Goal: Task Accomplishment & Management: Use online tool/utility

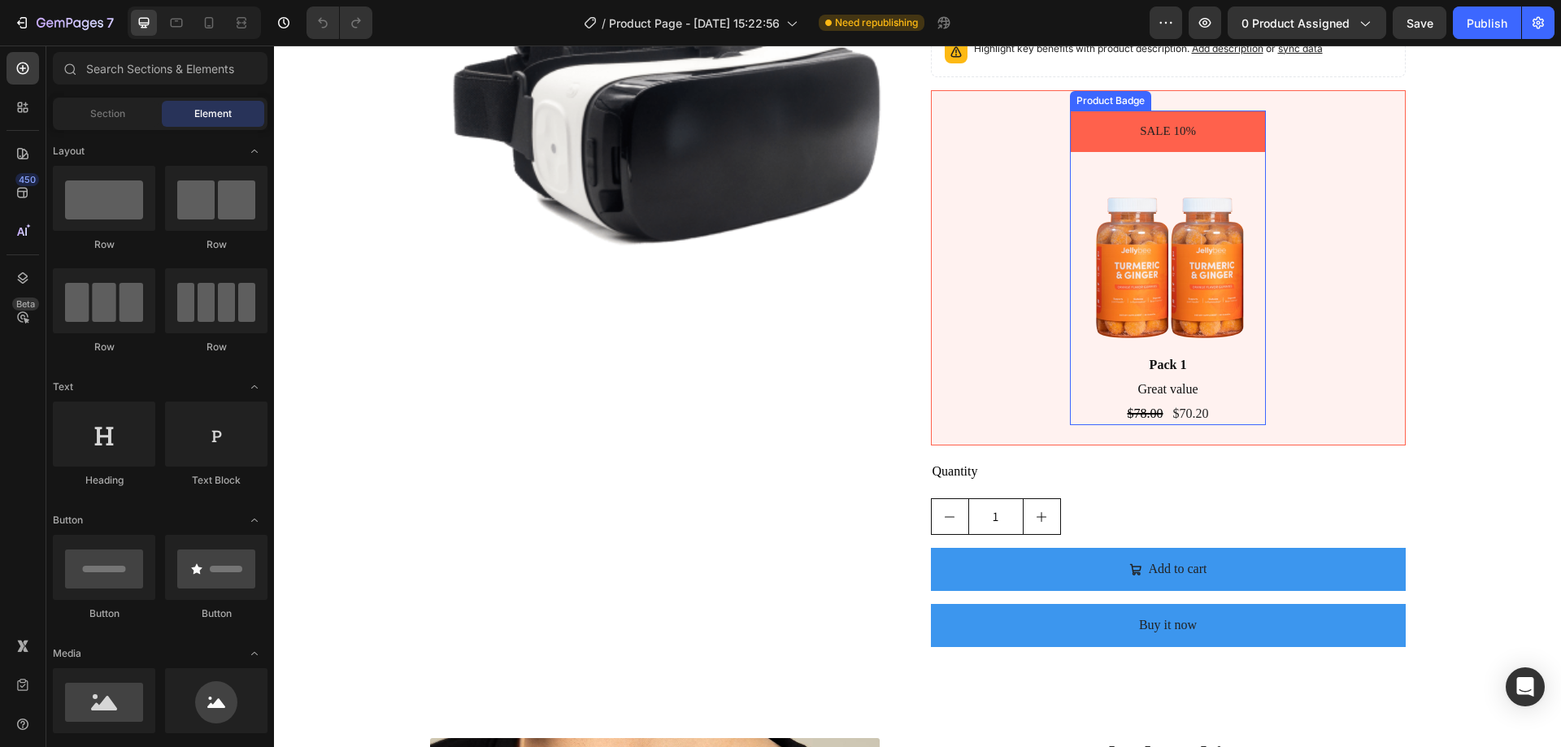
scroll to position [244, 0]
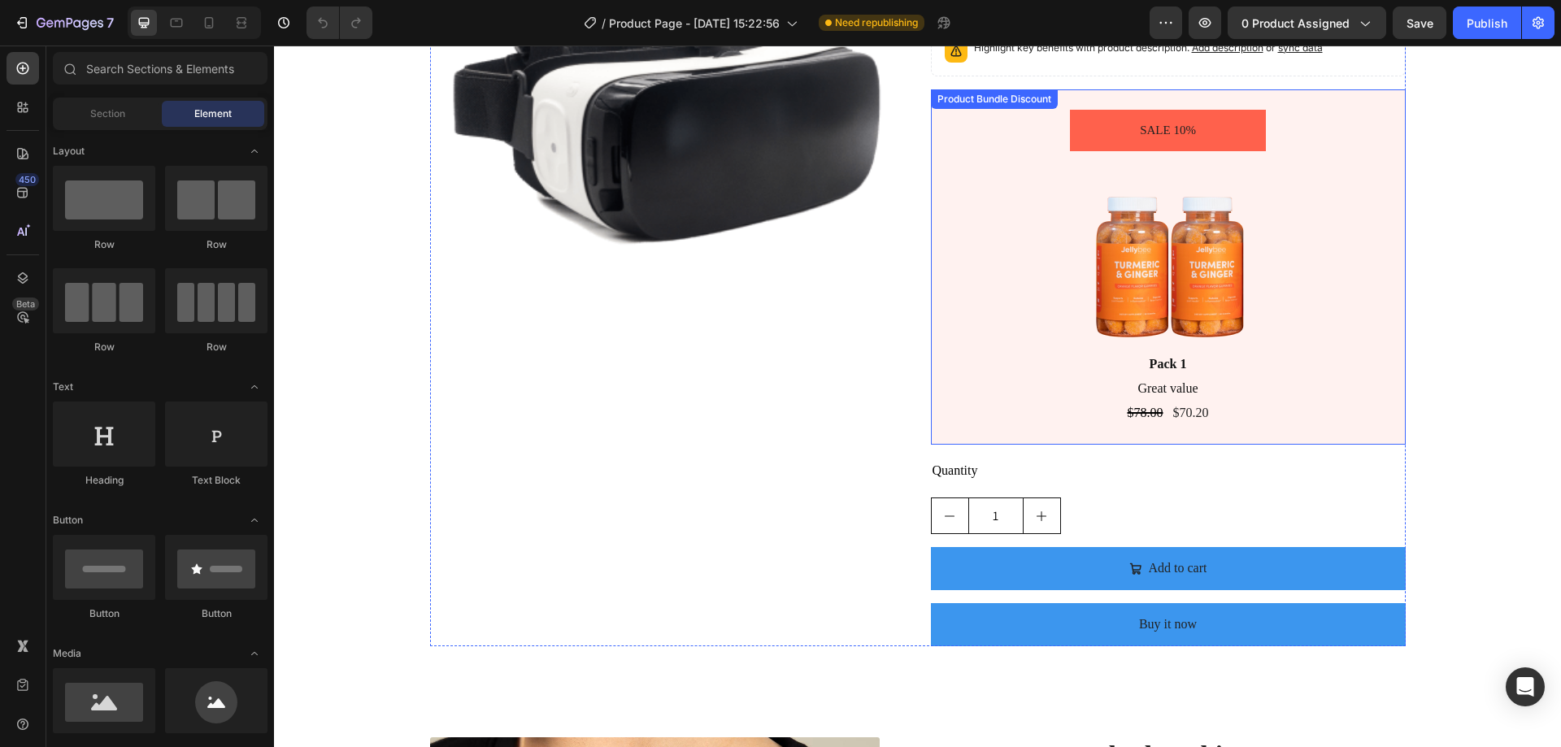
click at [1017, 235] on div "SALE 10% Product Badge Image Pack 1 Text Block Great value Text Block $78.00 Pr…" at bounding box center [1168, 267] width 447 height 315
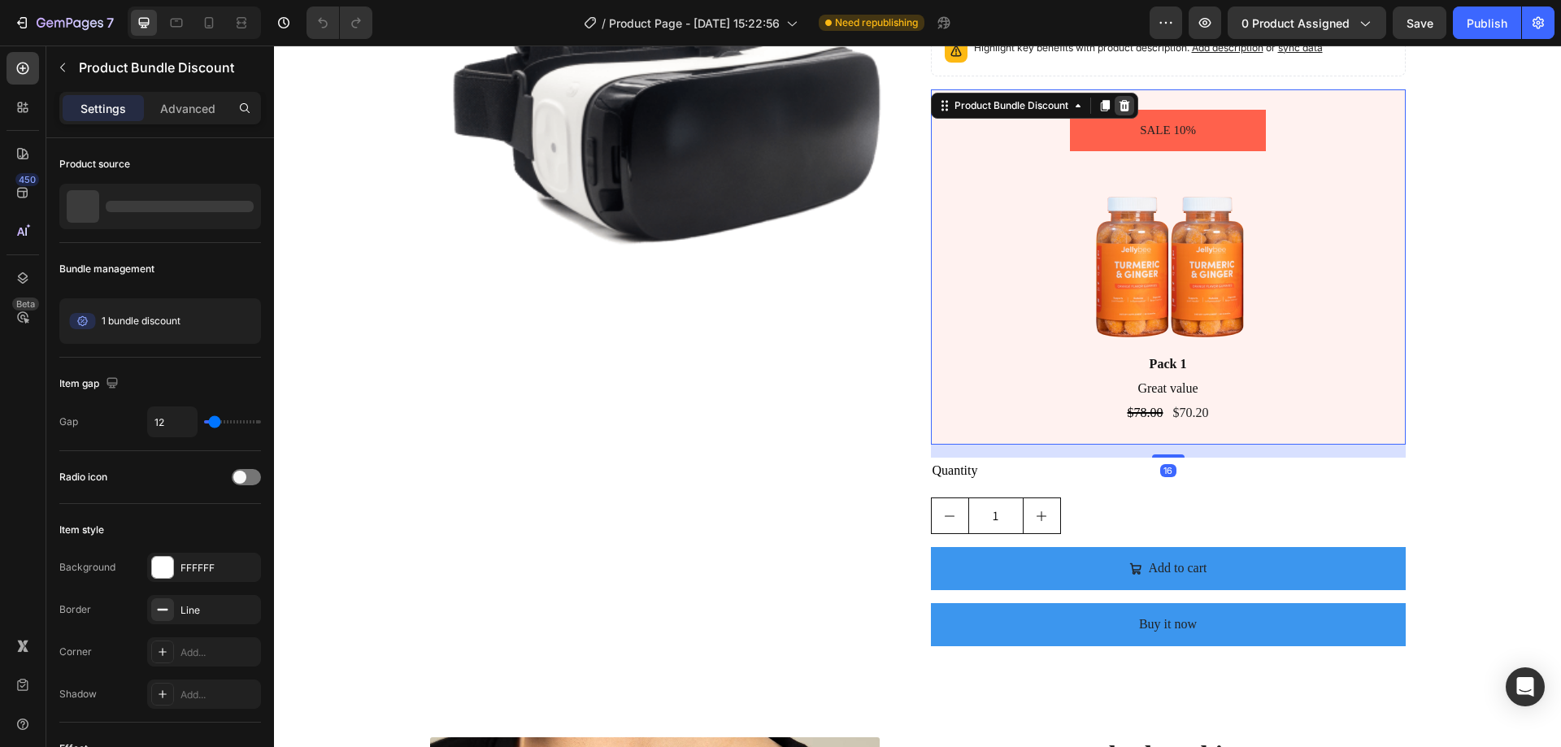
click at [1126, 100] on icon at bounding box center [1124, 105] width 13 height 13
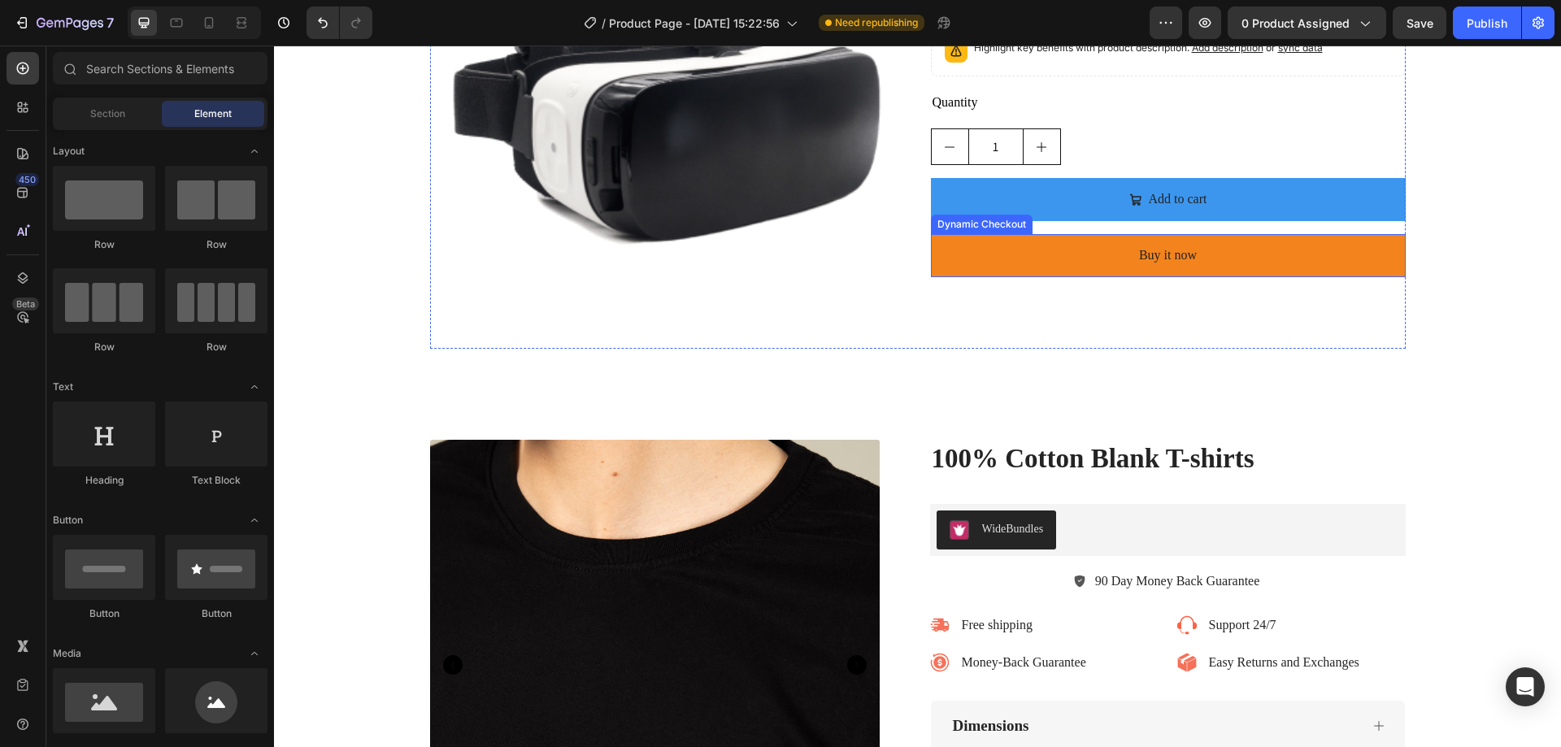
scroll to position [163, 0]
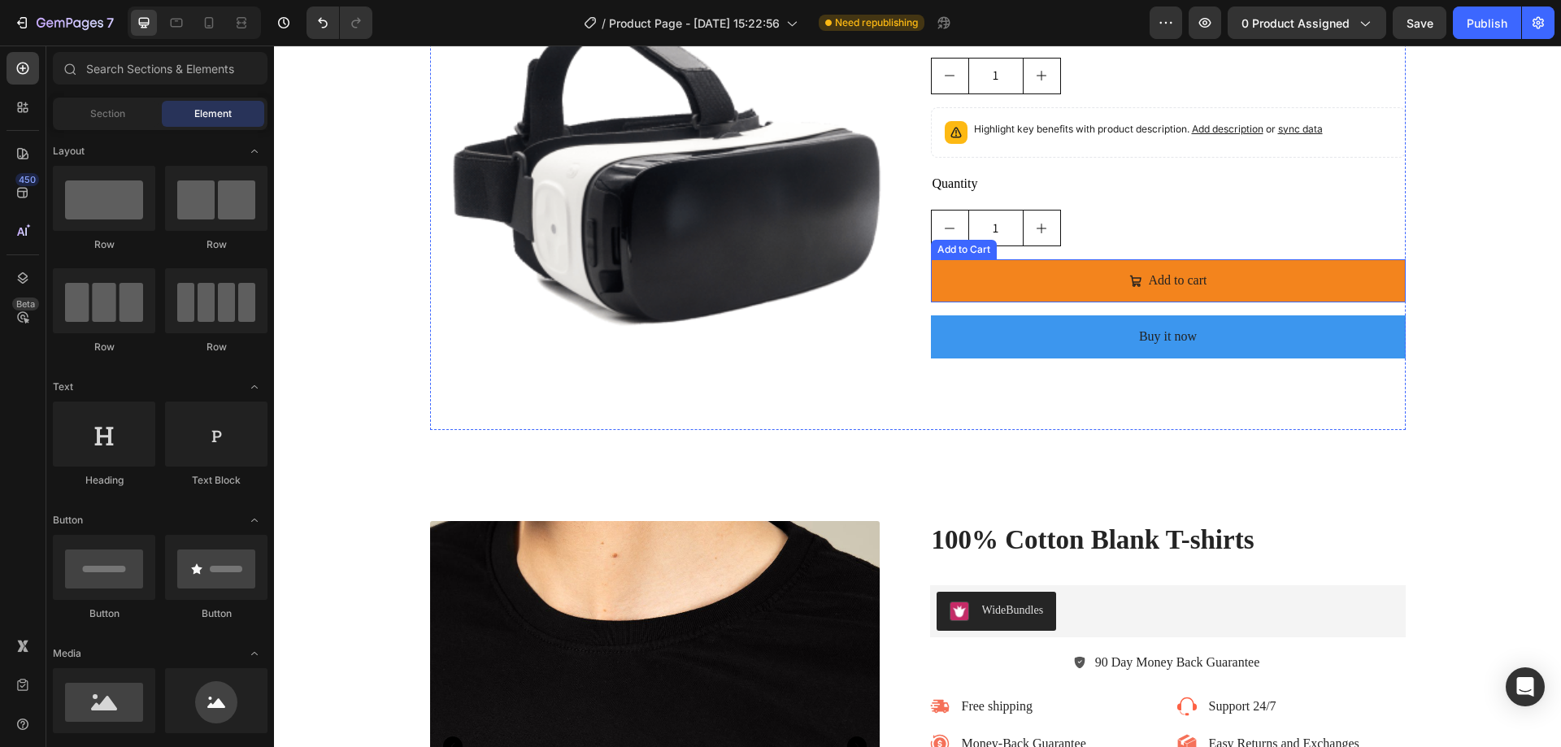
click at [1039, 283] on button "Add to cart" at bounding box center [1168, 280] width 475 height 43
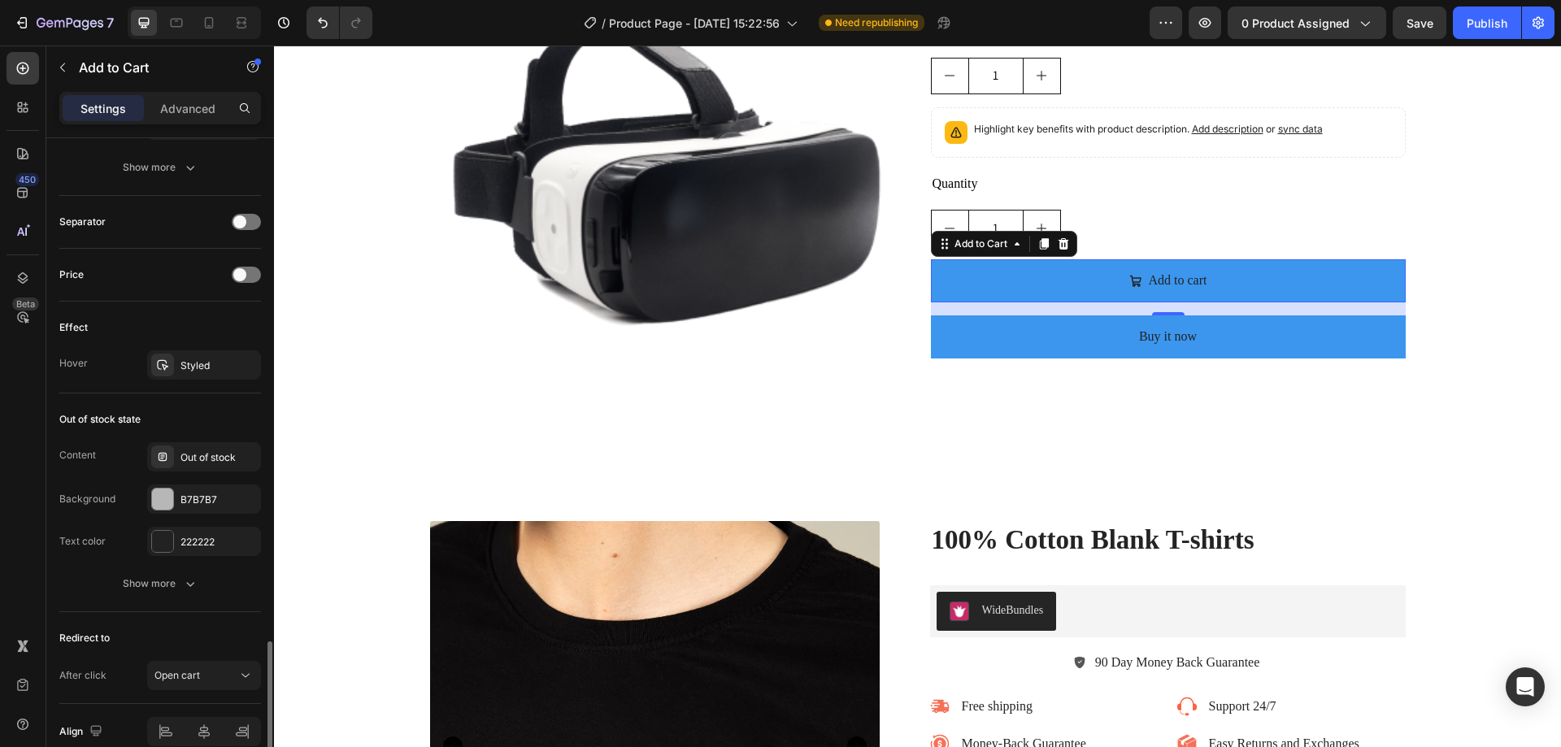
scroll to position [1216, 0]
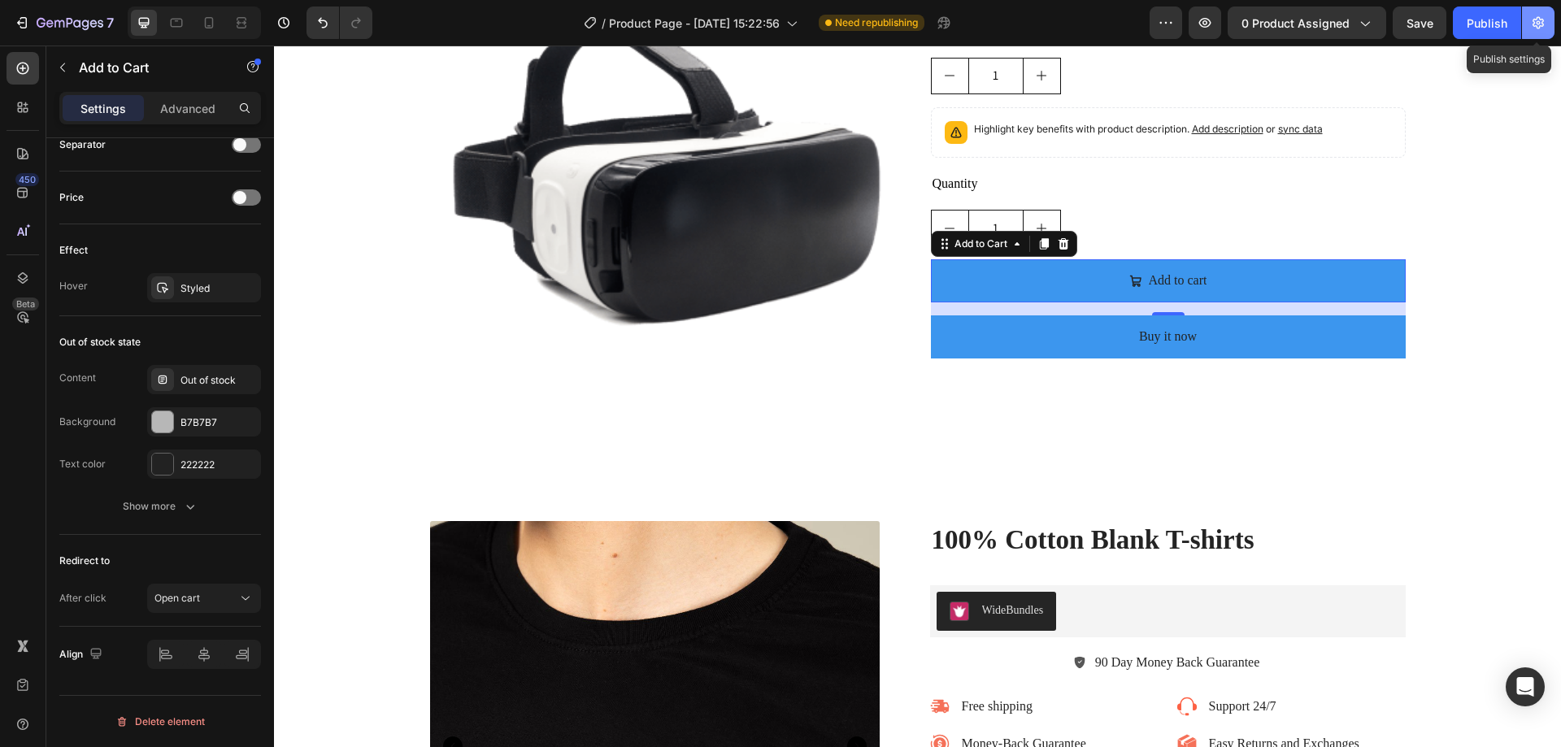
click at [1536, 15] on icon "button" at bounding box center [1538, 23] width 16 height 16
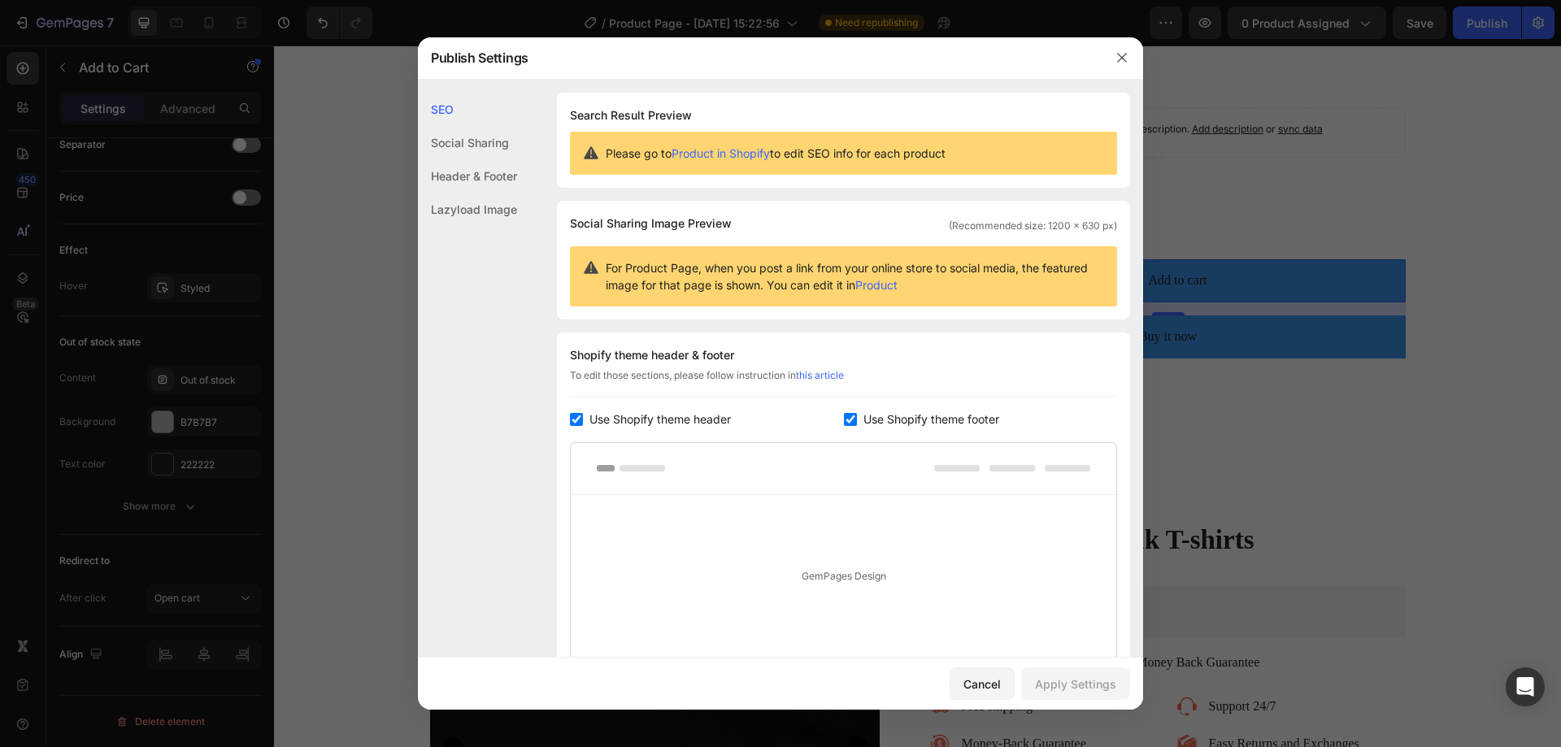
click at [581, 422] on input "checkbox" at bounding box center [576, 419] width 13 height 13
checkbox input "false"
click at [893, 417] on span "Use Shopify theme footer" at bounding box center [931, 420] width 136 height 20
checkbox input "false"
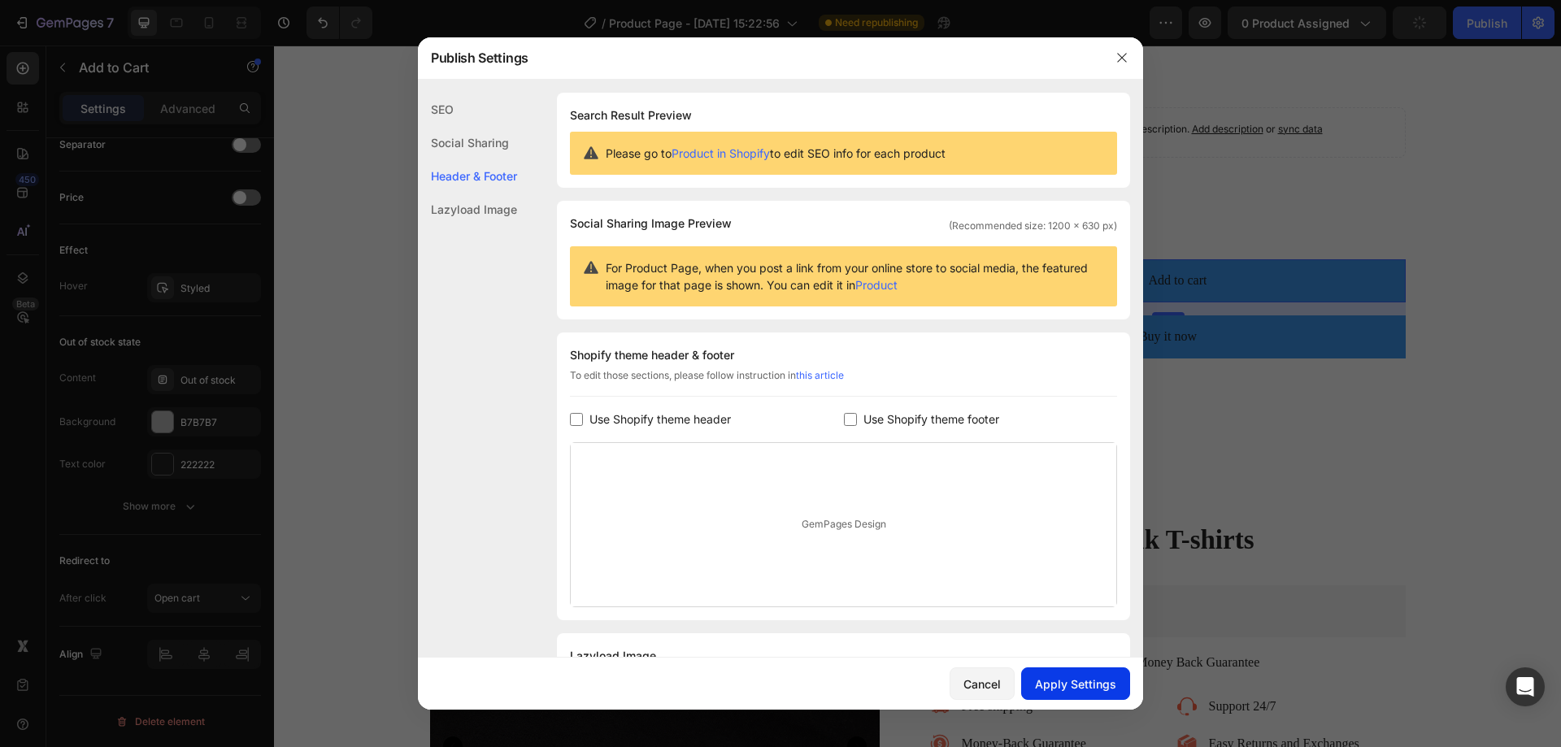
click at [1070, 681] on div "Apply Settings" at bounding box center [1075, 684] width 81 height 17
click at [1124, 57] on icon "button" at bounding box center [1122, 57] width 13 height 13
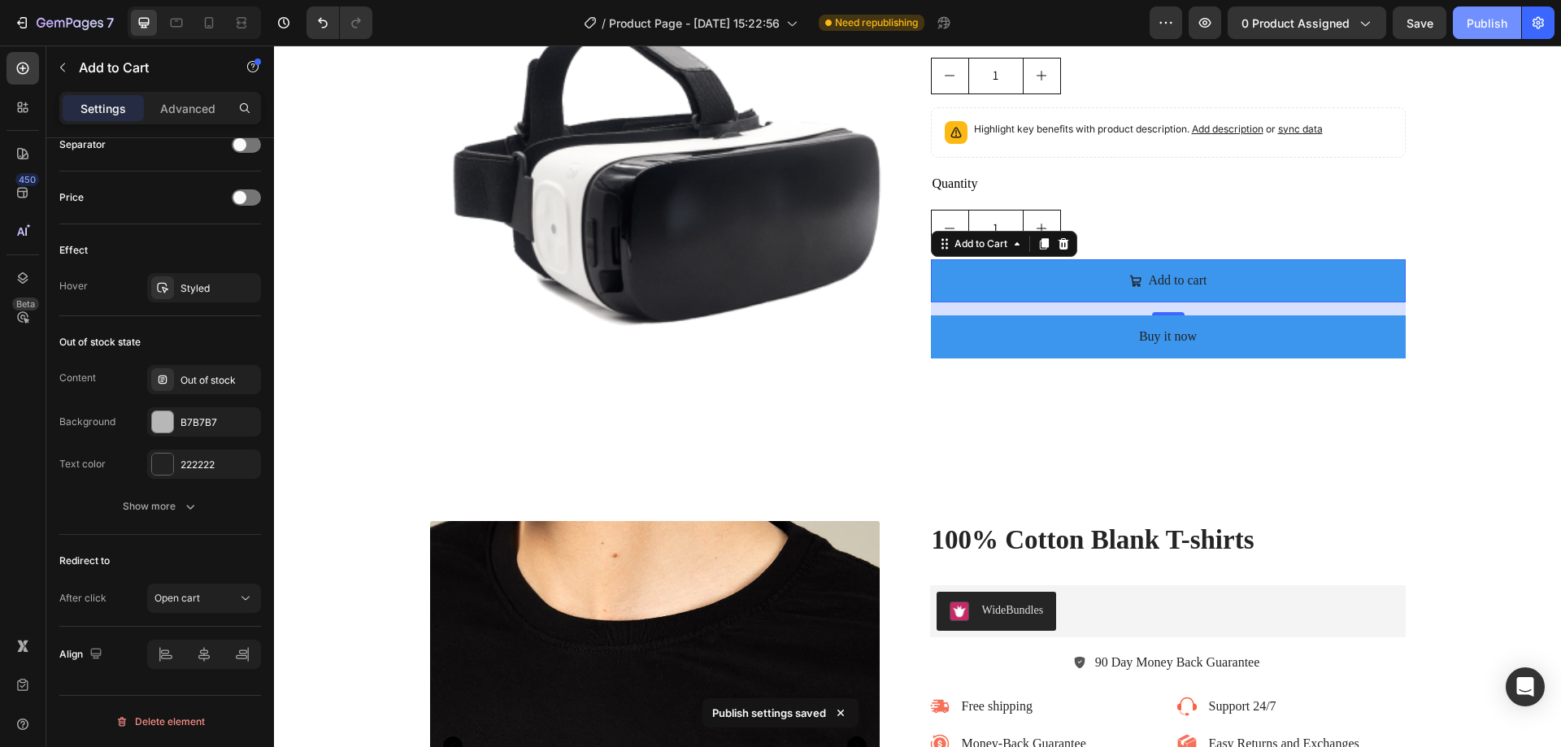
click at [1480, 19] on div "Publish" at bounding box center [1487, 23] width 41 height 17
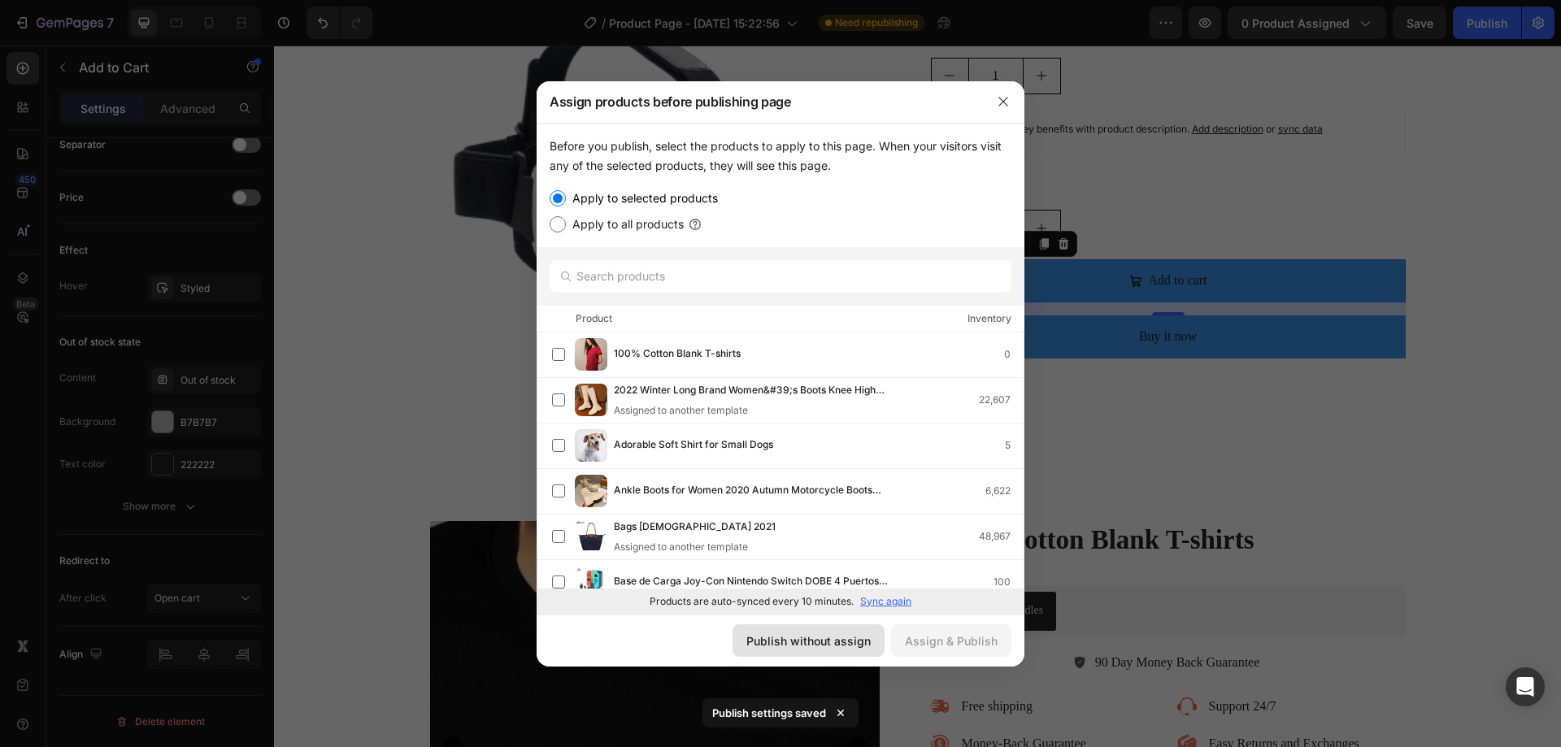
click at [830, 635] on div "Publish without assign" at bounding box center [808, 641] width 124 height 17
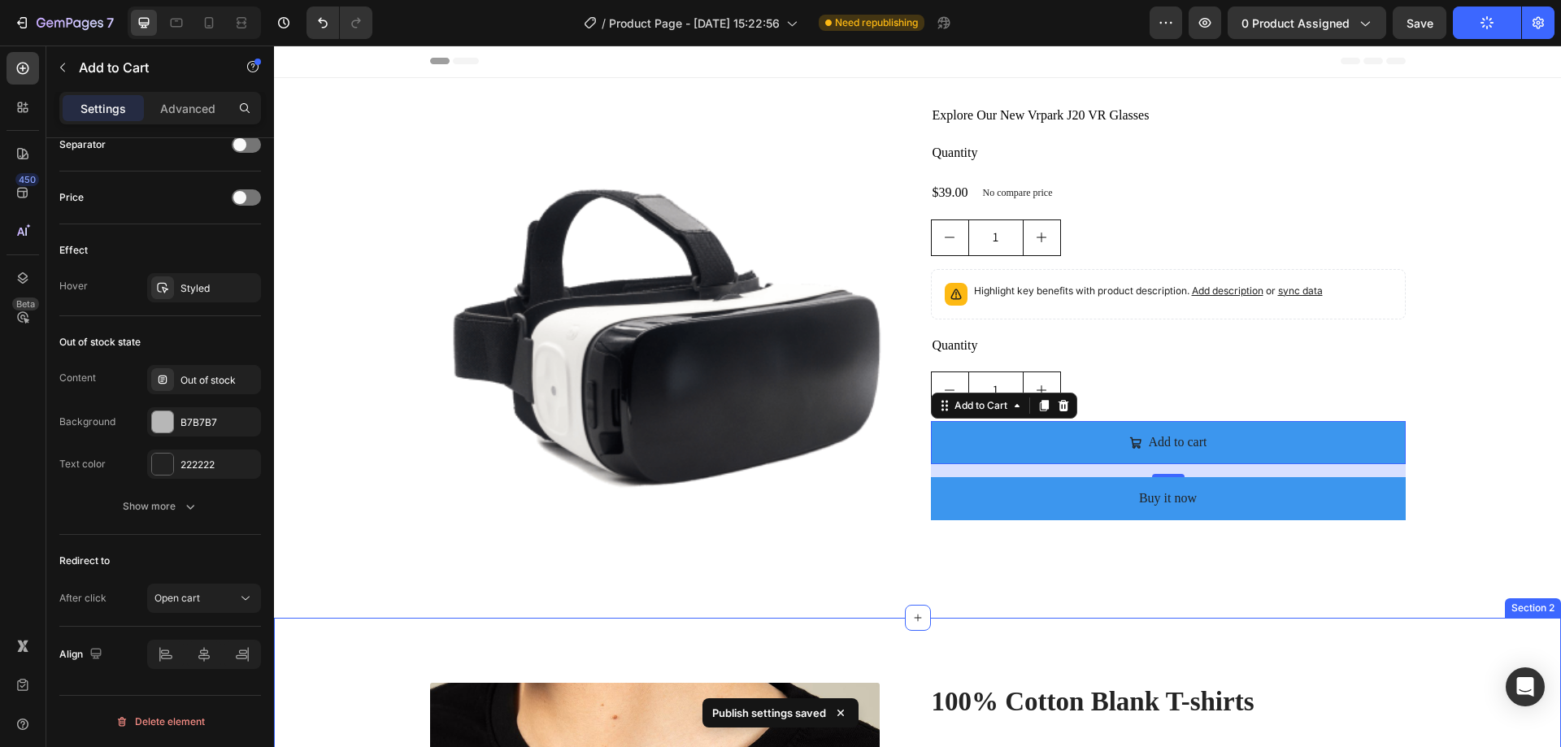
scroll to position [0, 0]
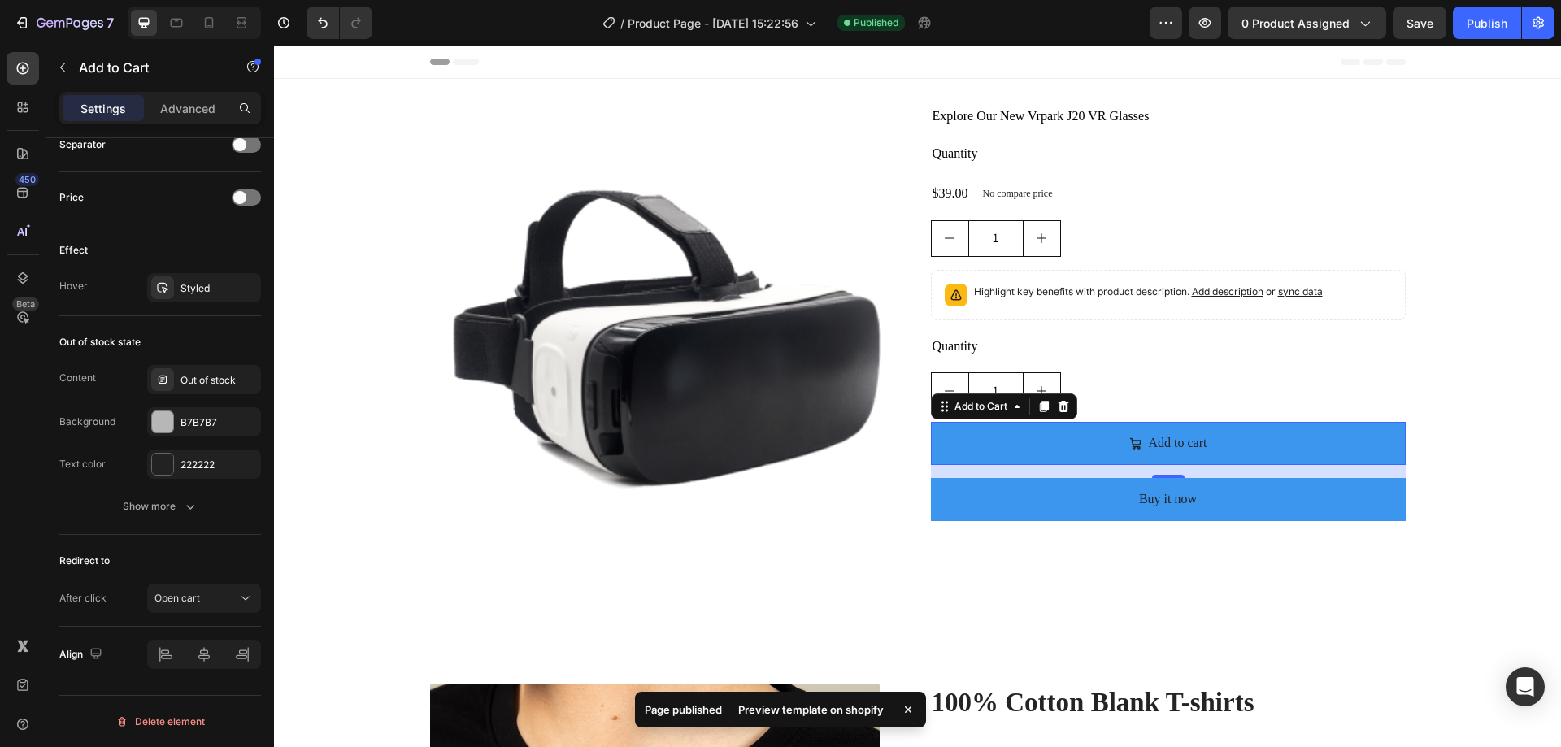
click at [839, 712] on div "Preview template on shopify" at bounding box center [811, 709] width 165 height 23
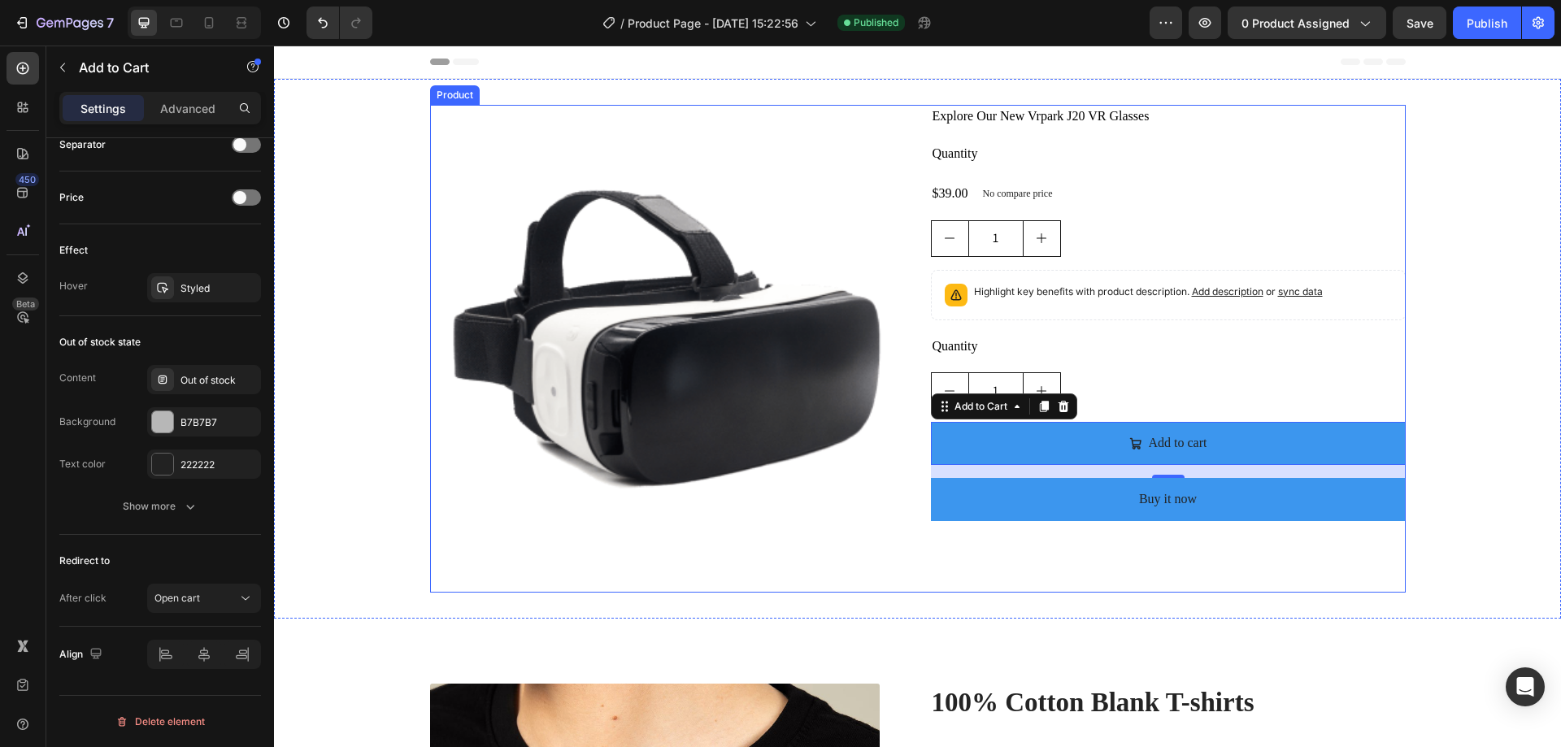
click at [915, 169] on div "Product Images Explore Our New Vrpark J20 VR Glasses Product Title Quantity Tex…" at bounding box center [918, 349] width 976 height 488
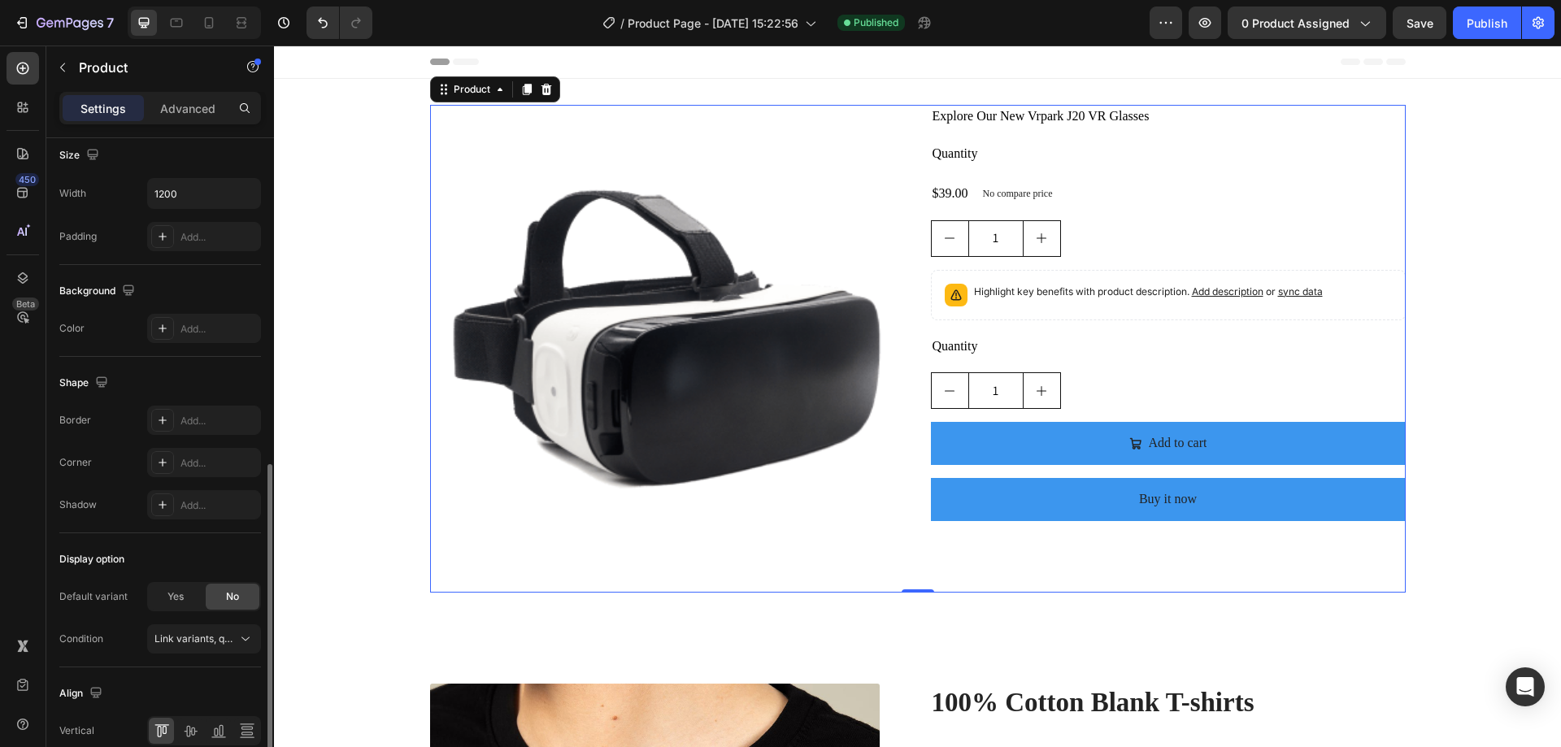
scroll to position [402, 0]
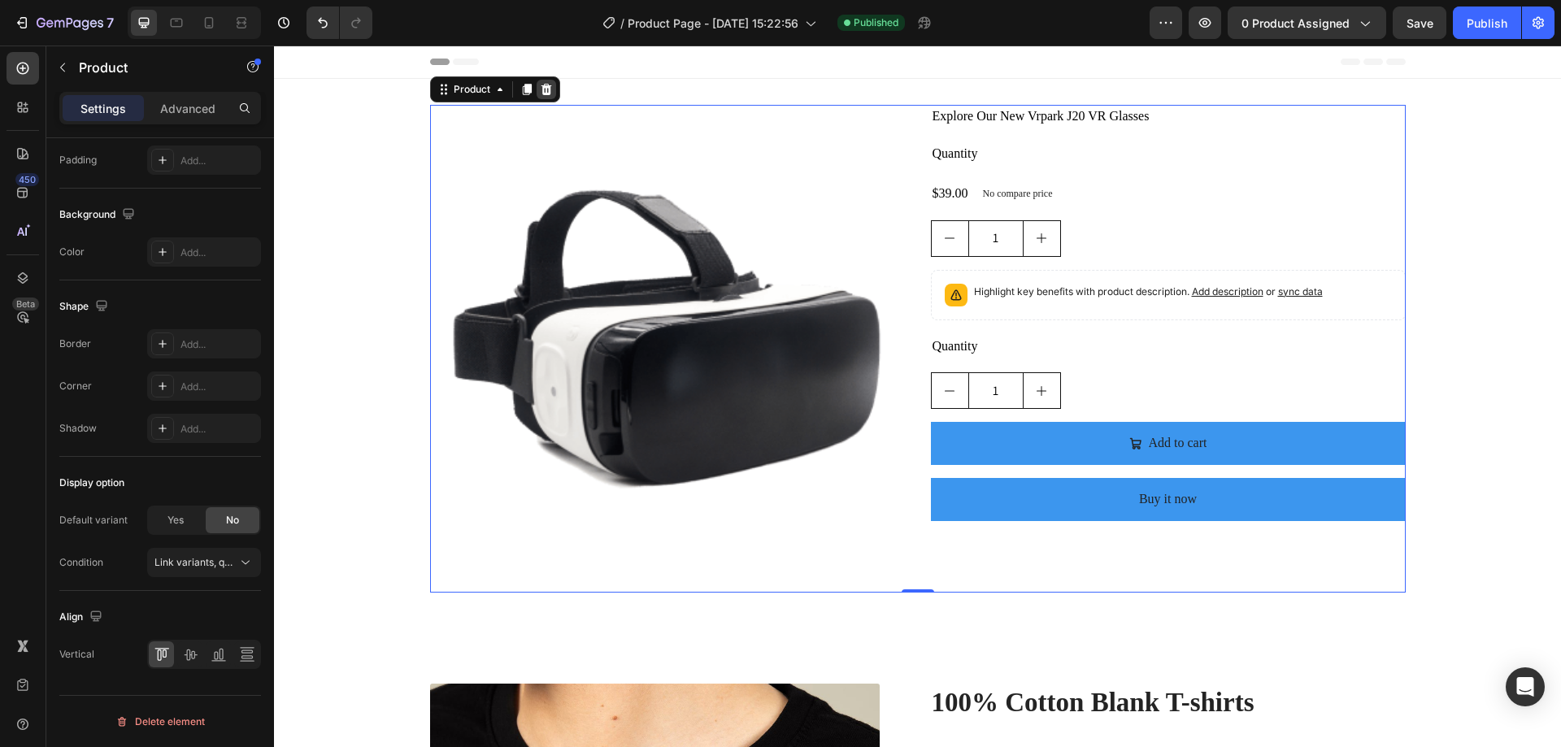
click at [541, 88] on icon at bounding box center [546, 89] width 11 height 11
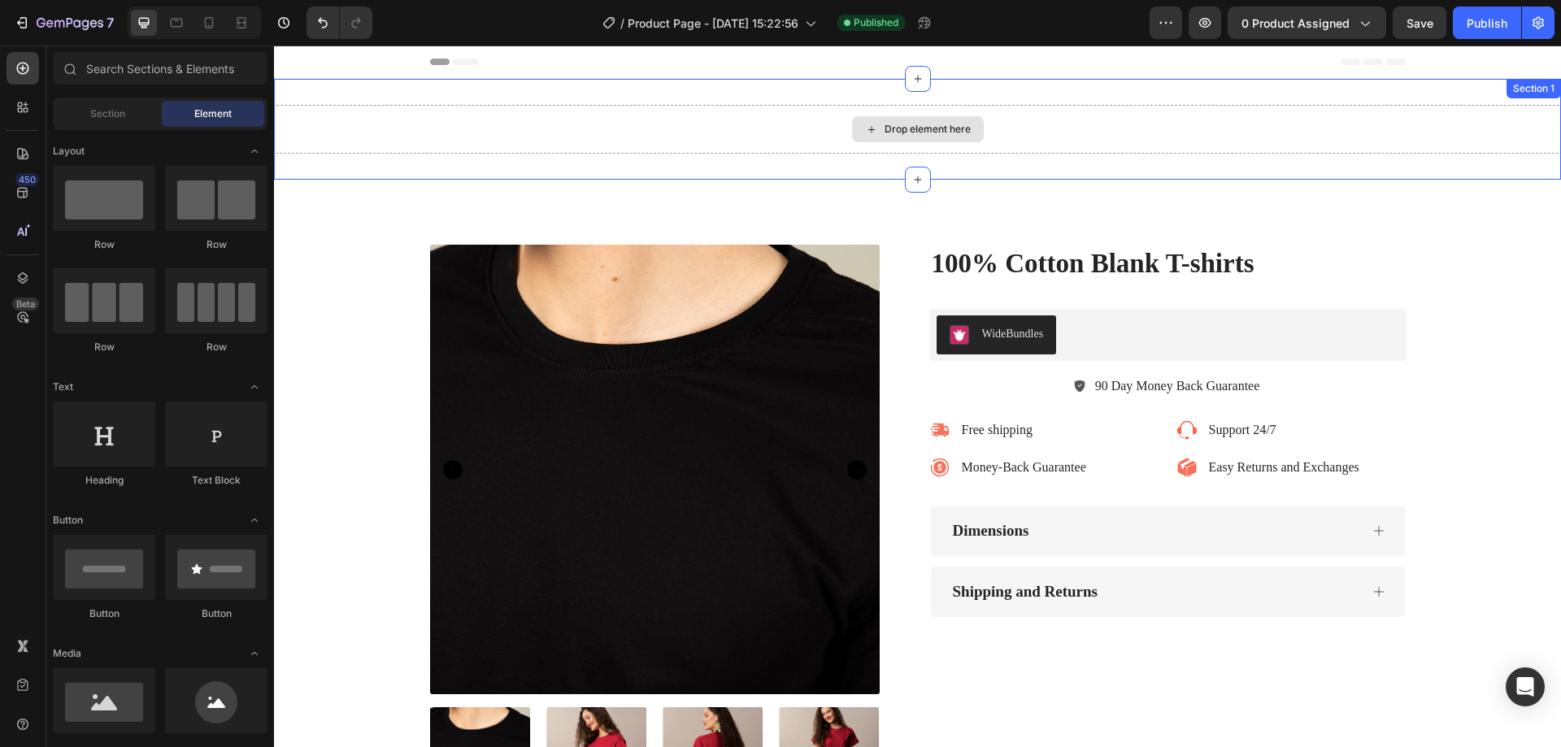
click at [855, 120] on div "Drop element here" at bounding box center [918, 129] width 132 height 26
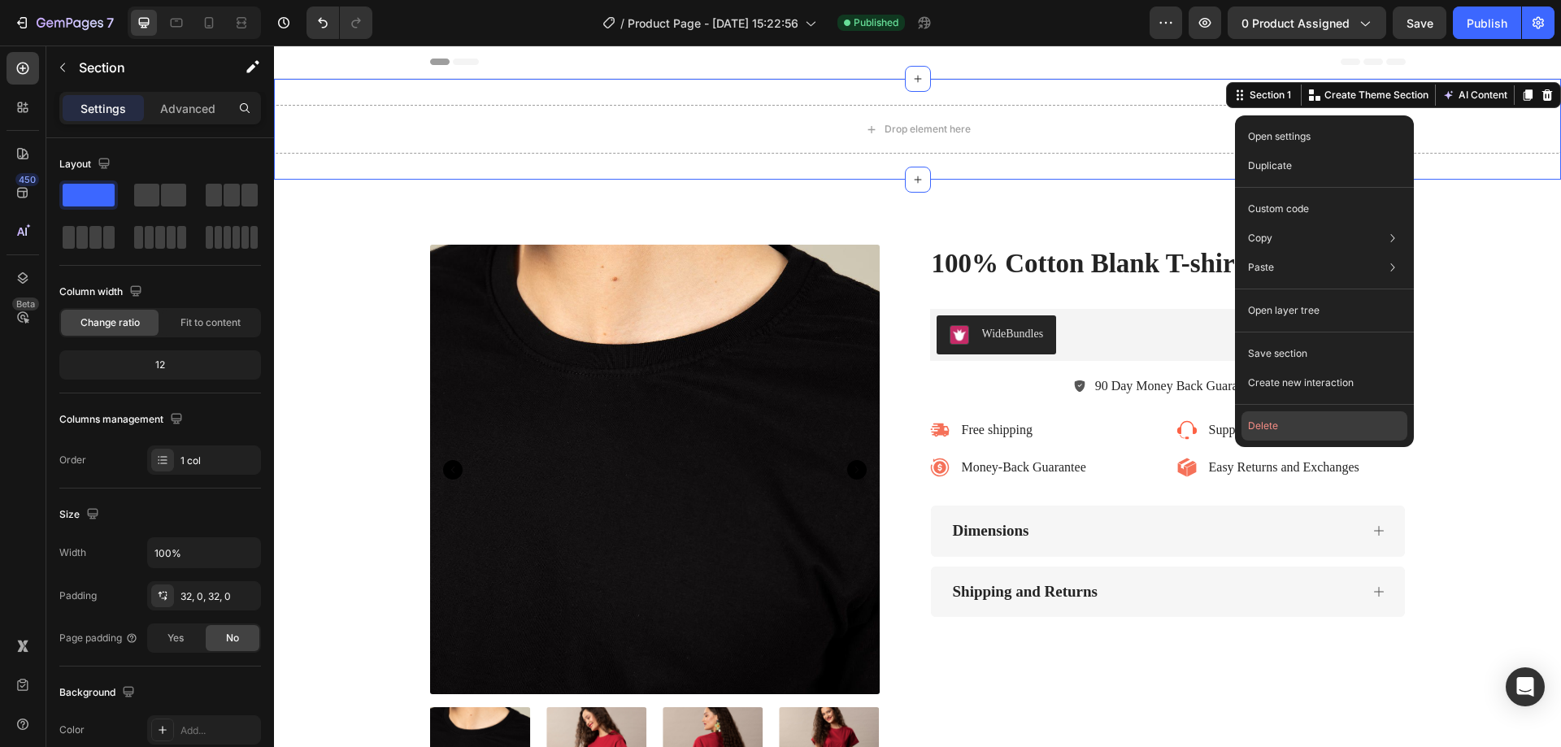
click at [1276, 422] on button "Delete" at bounding box center [1325, 425] width 166 height 29
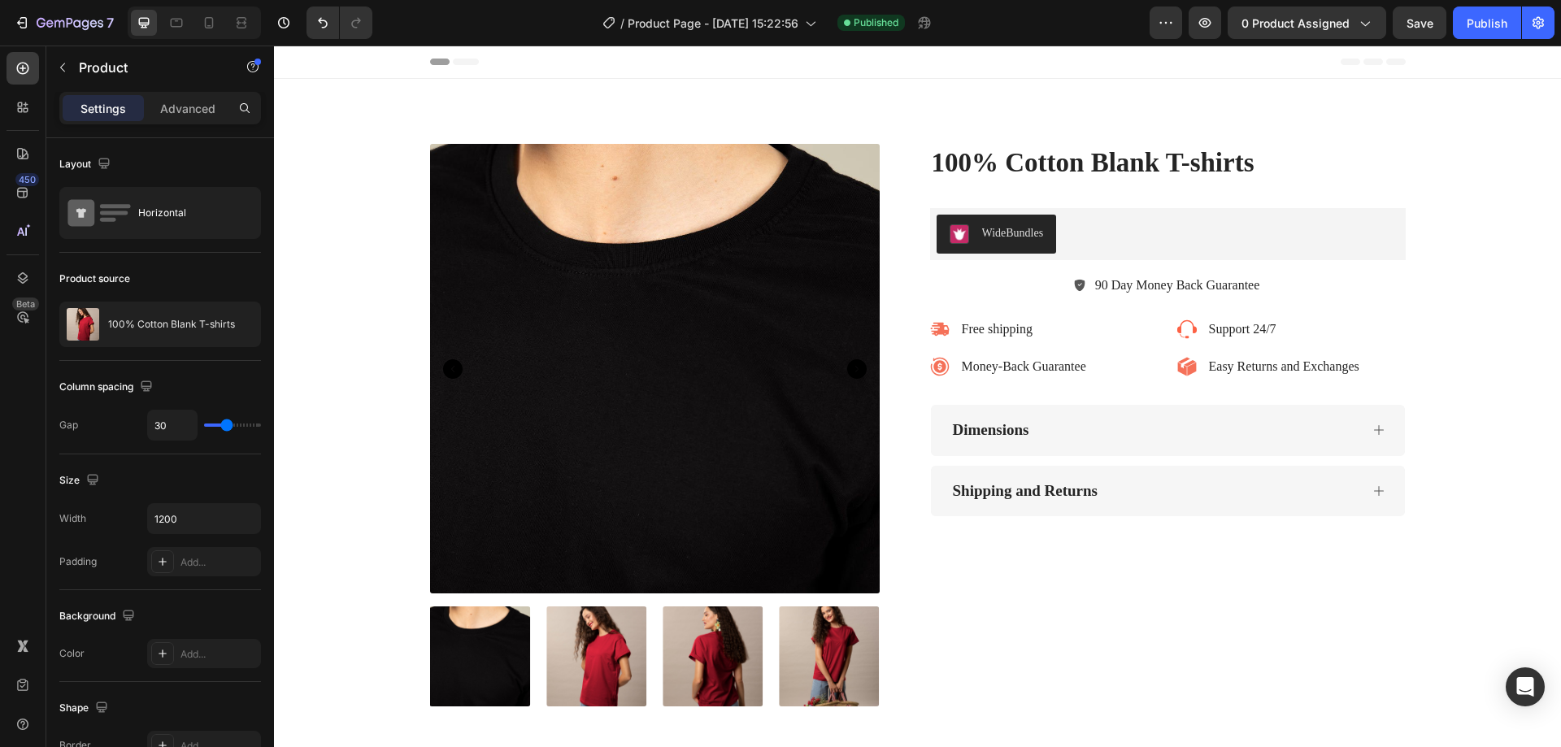
click at [914, 200] on div "Product Images 100% Cotton Blank T-shirts Product Title WideBundles WideBundles…" at bounding box center [918, 425] width 976 height 563
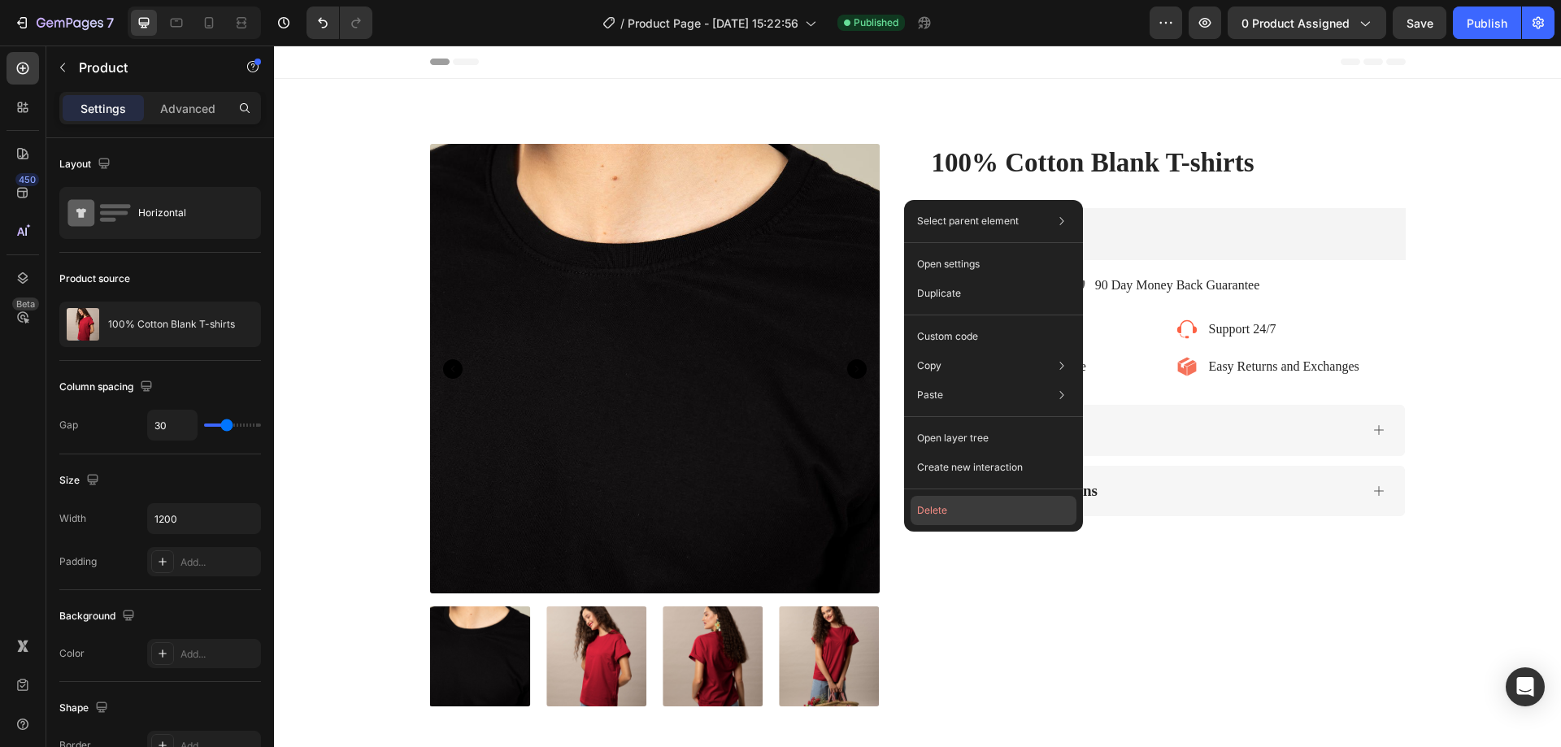
click at [958, 507] on button "Delete" at bounding box center [994, 510] width 166 height 29
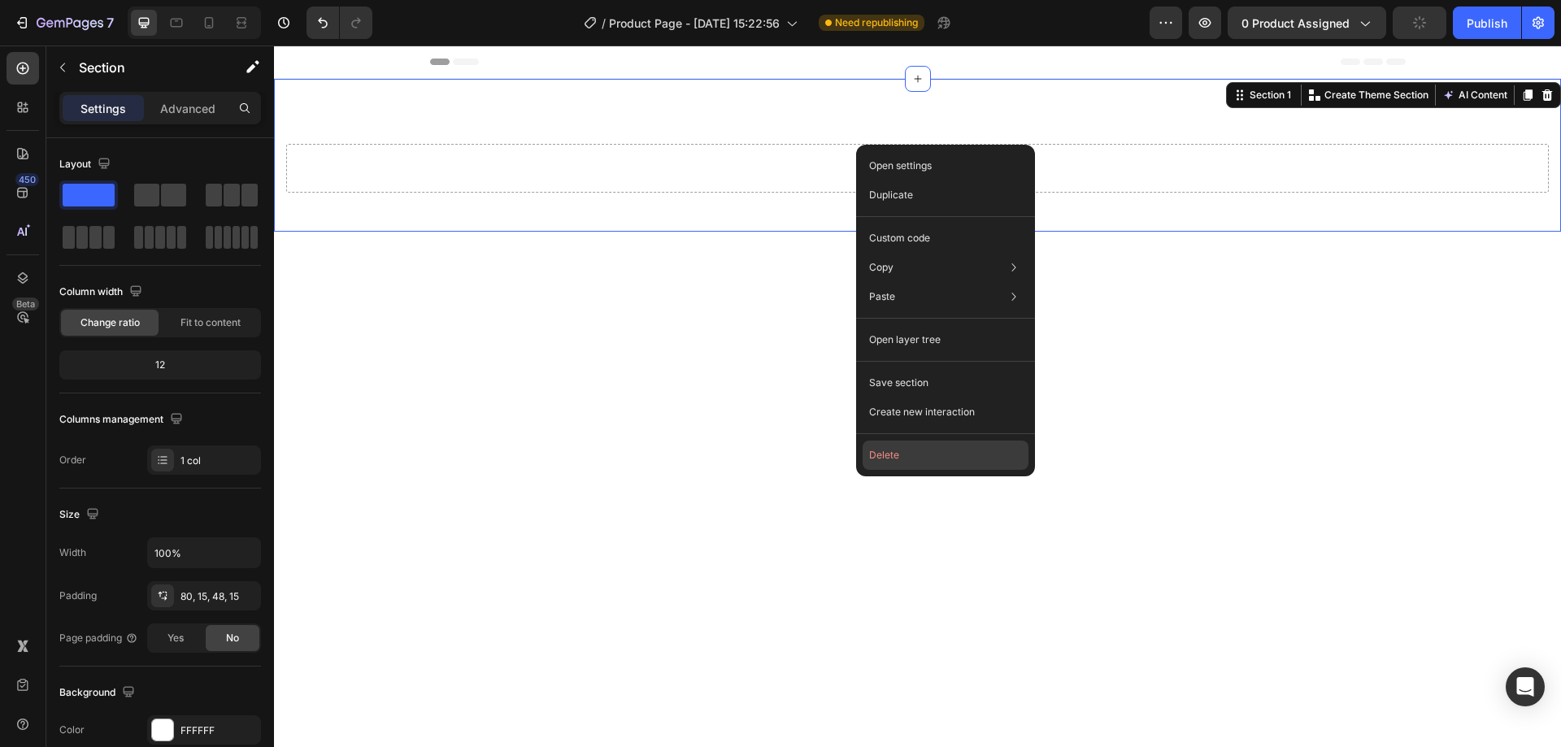
drag, startPoint x: 899, startPoint y: 453, endPoint x: 602, endPoint y: 236, distance: 367.7
click at [899, 453] on button "Delete" at bounding box center [946, 455] width 166 height 29
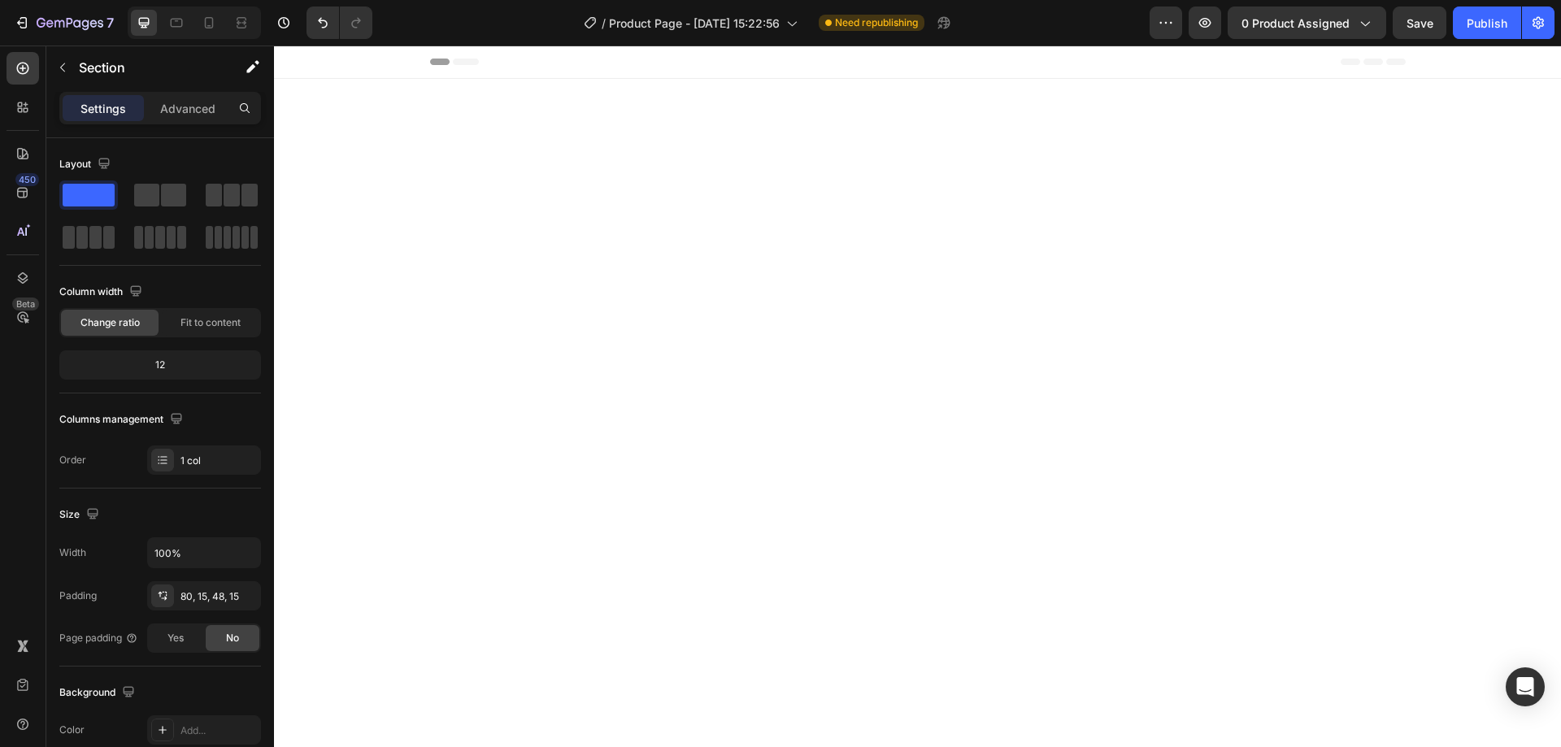
click at [889, 290] on div at bounding box center [917, 430] width 1263 height 572
click at [68, 71] on icon "button" at bounding box center [62, 67] width 13 height 13
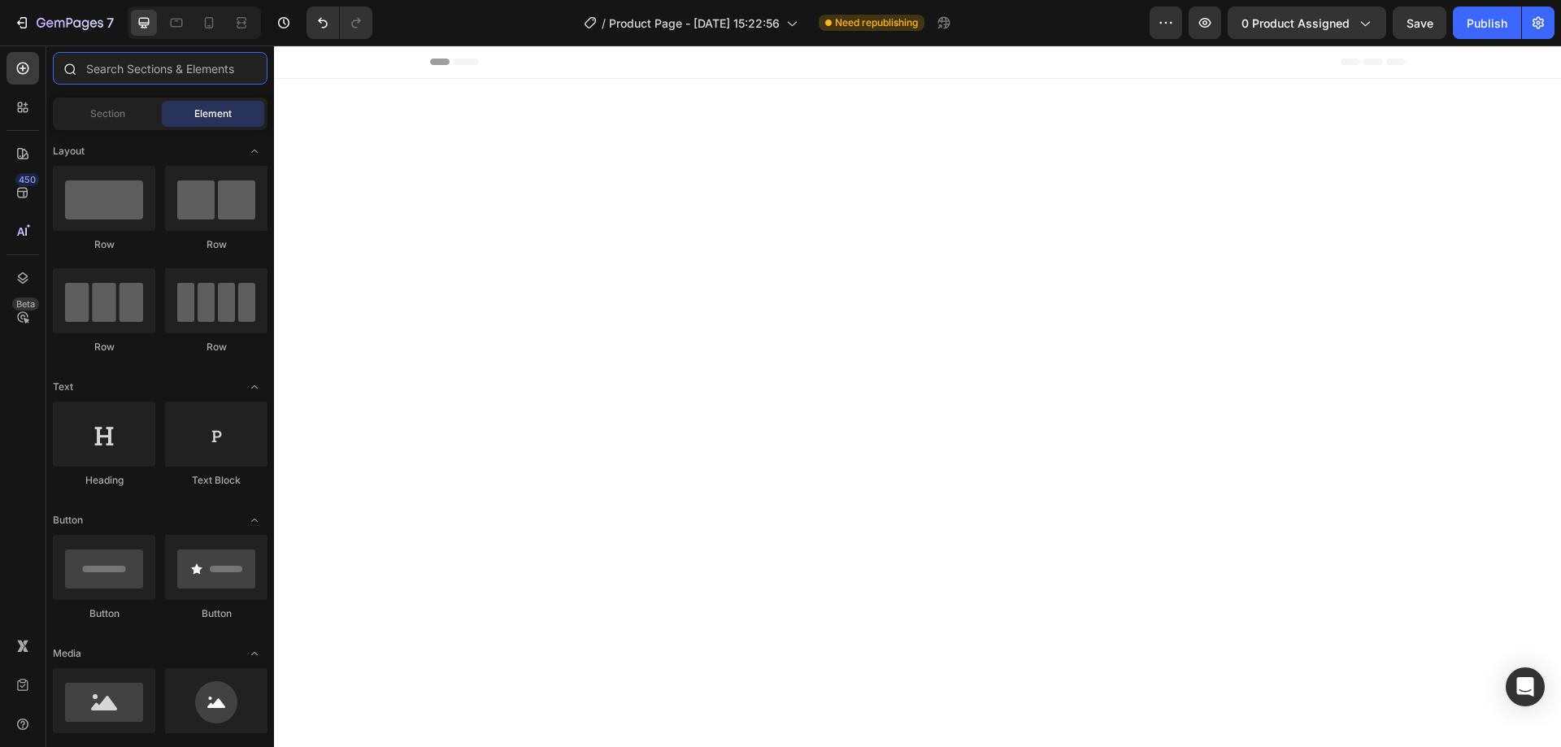
click at [118, 70] on input "text" at bounding box center [160, 68] width 215 height 33
type input "o"
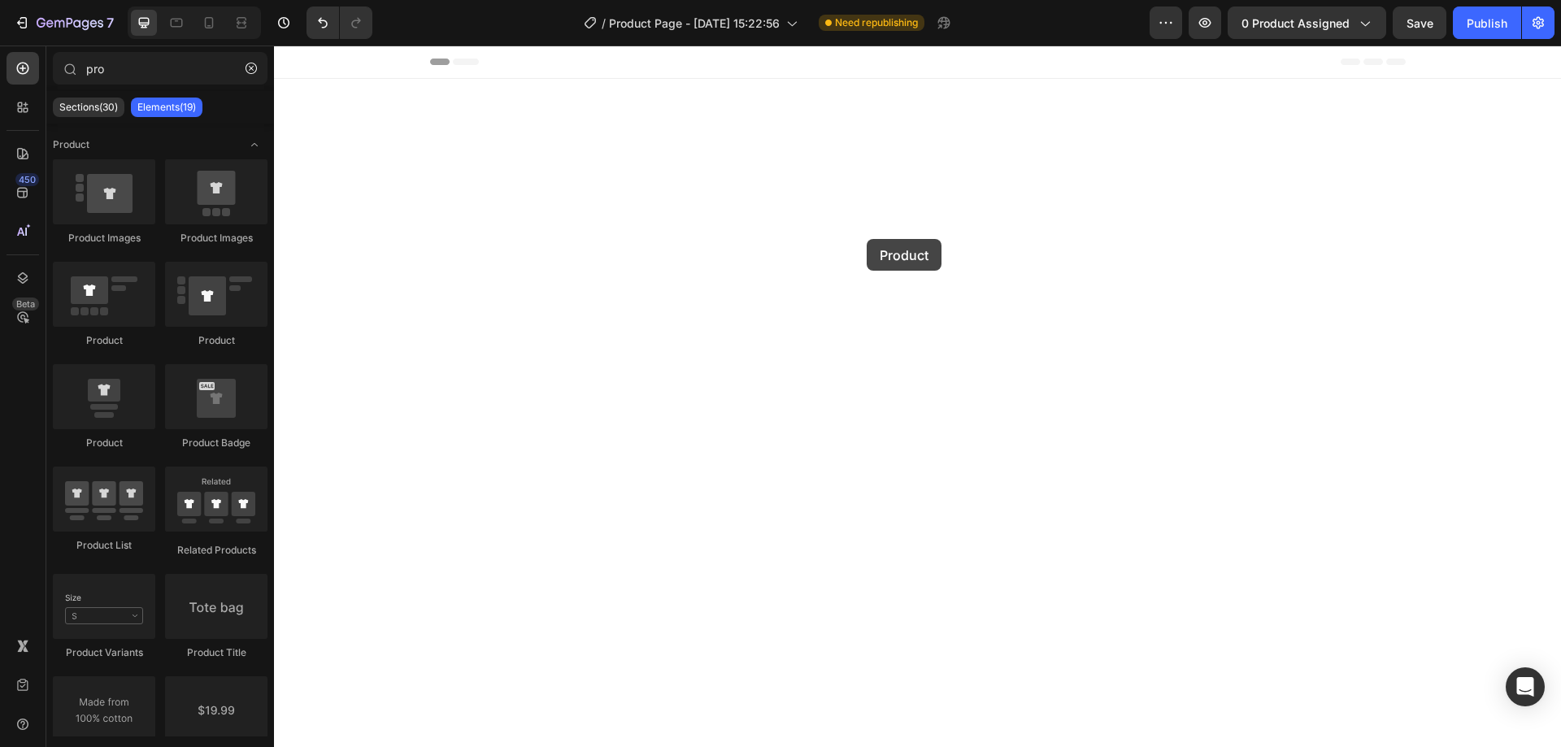
drag, startPoint x: 387, startPoint y: 352, endPoint x: 867, endPoint y: 239, distance: 492.8
click at [177, 26] on icon at bounding box center [177, 23] width 12 height 9
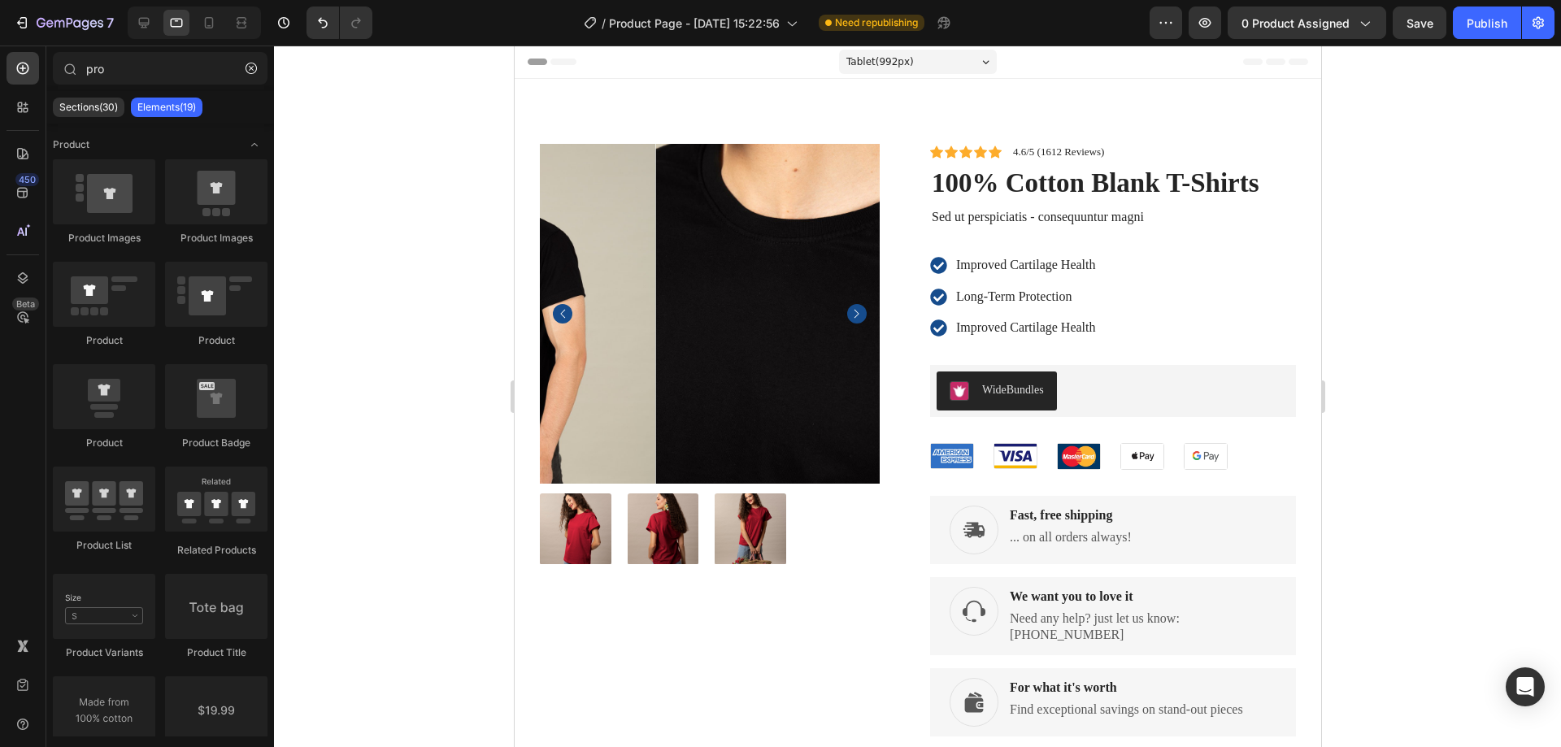
click at [190, 17] on div at bounding box center [194, 23] width 133 height 33
click at [202, 20] on icon at bounding box center [209, 23] width 16 height 16
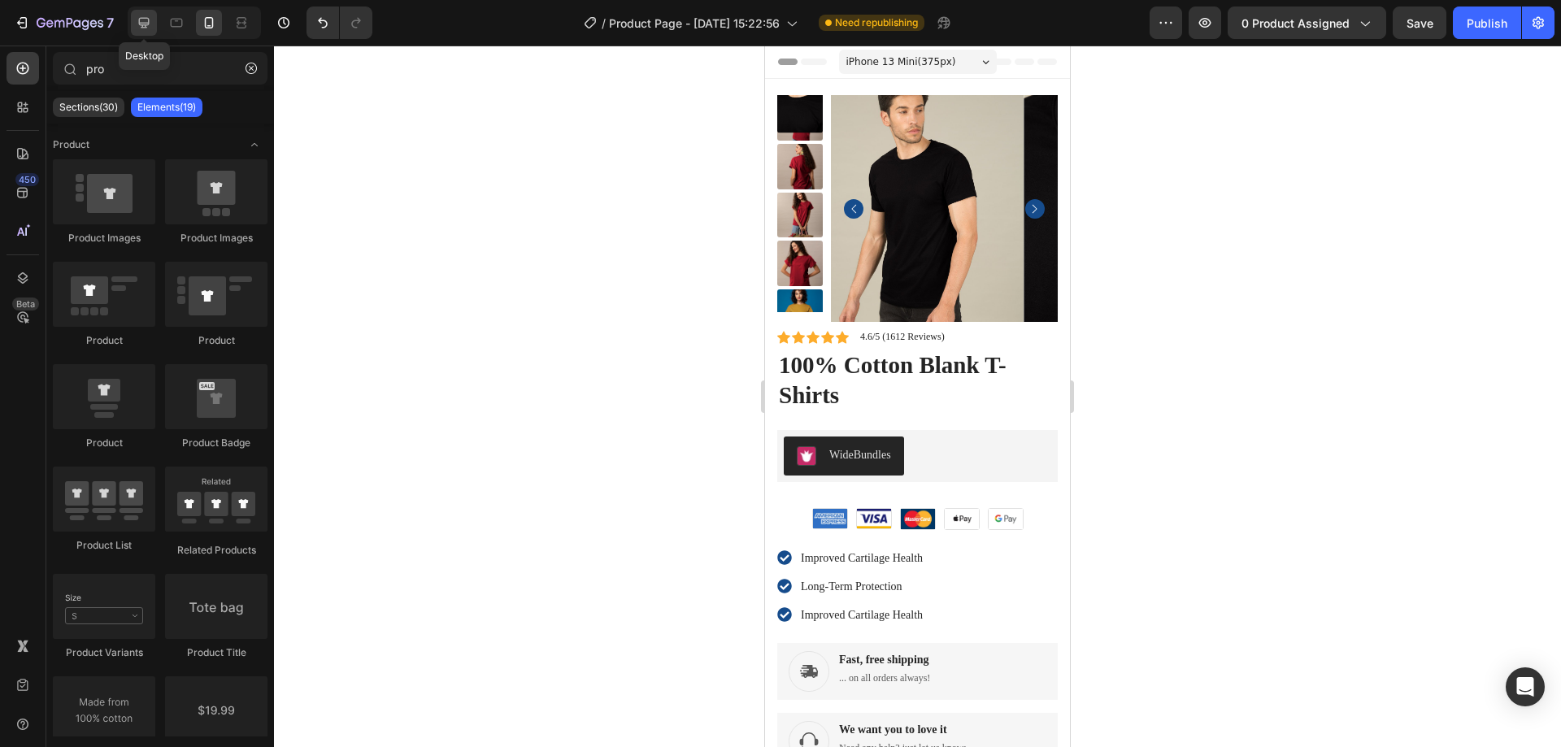
click at [150, 23] on icon at bounding box center [144, 23] width 16 height 16
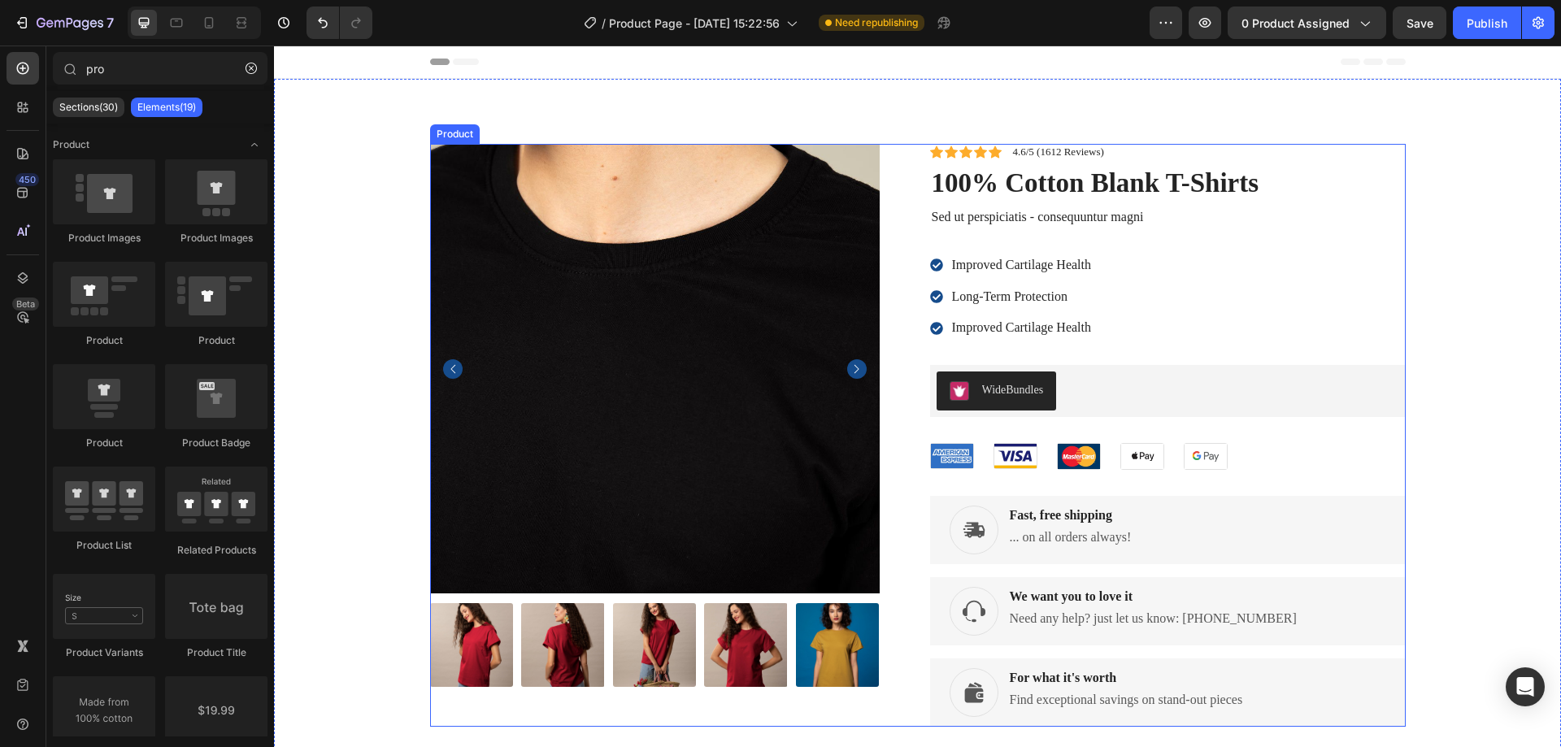
click at [905, 207] on div "Product Images Icon Icon Icon Icon Icon Icon List 4.6/5 (1612 Reviews) Text Blo…" at bounding box center [918, 435] width 976 height 583
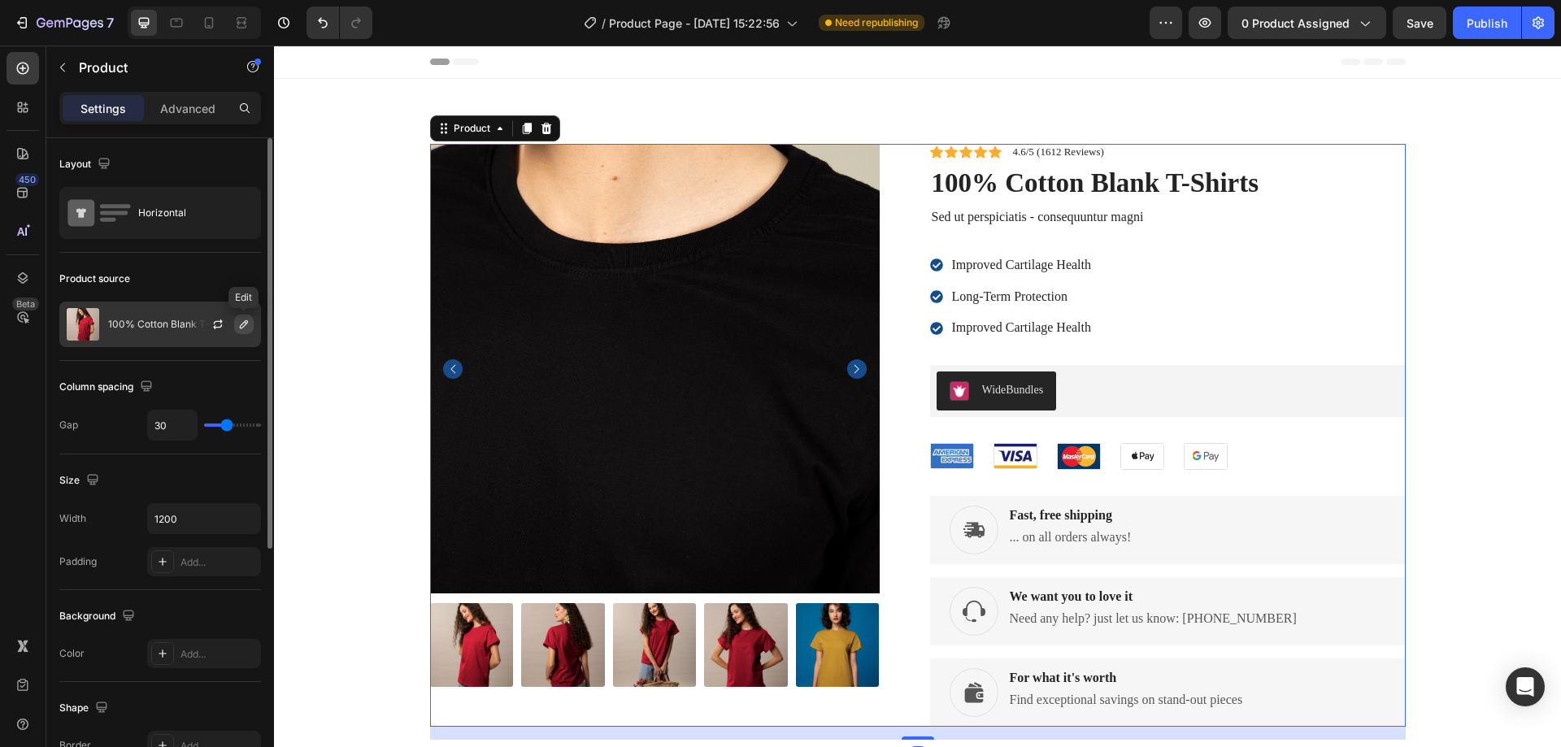
click at [241, 324] on icon "button" at bounding box center [244, 324] width 8 height 8
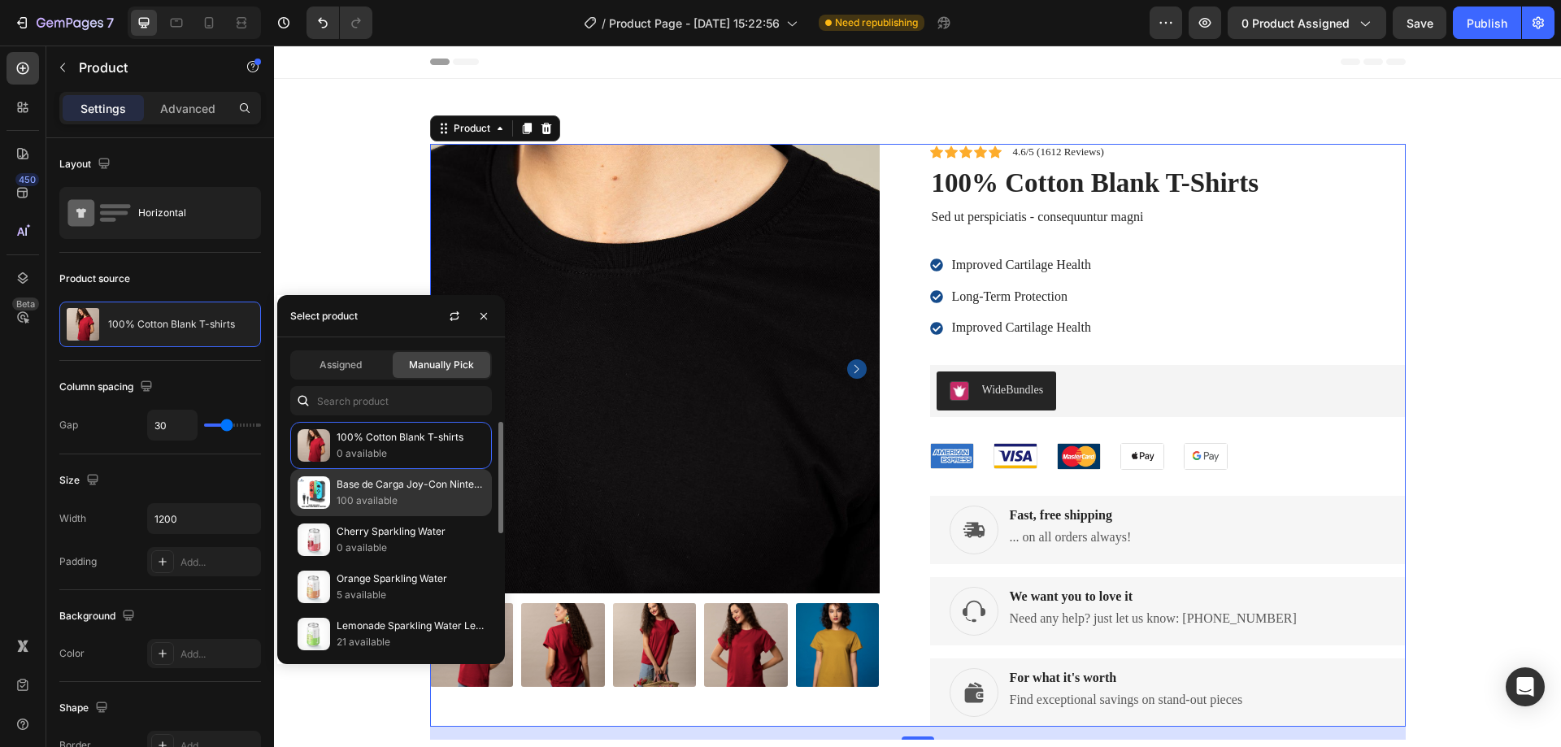
click at [390, 506] on p "100 available" at bounding box center [411, 501] width 148 height 16
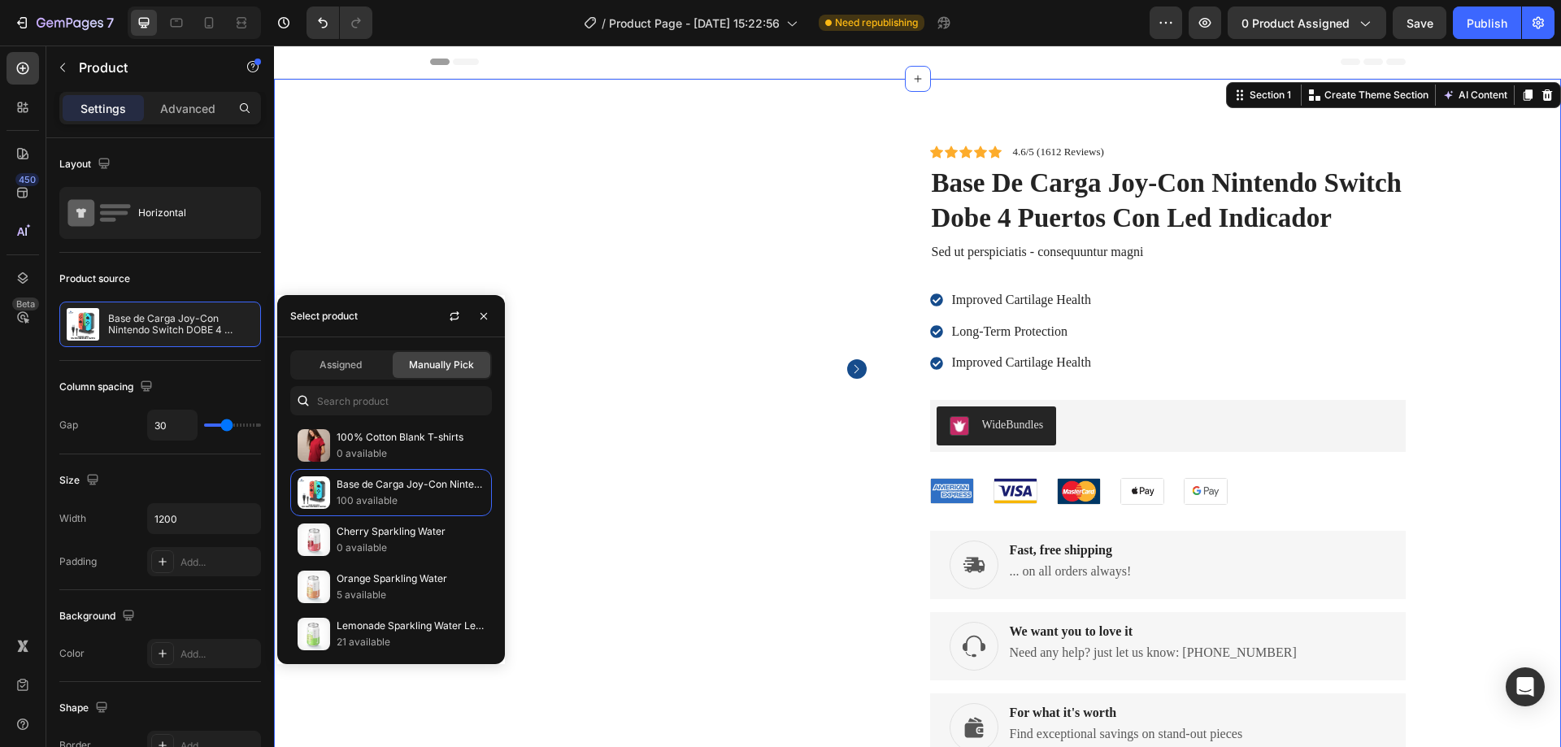
click at [1418, 431] on div "Product Images Icon Icon Icon Icon Icon Icon List 4.6/5 (1612 Reviews) Text Blo…" at bounding box center [917, 459] width 1263 height 631
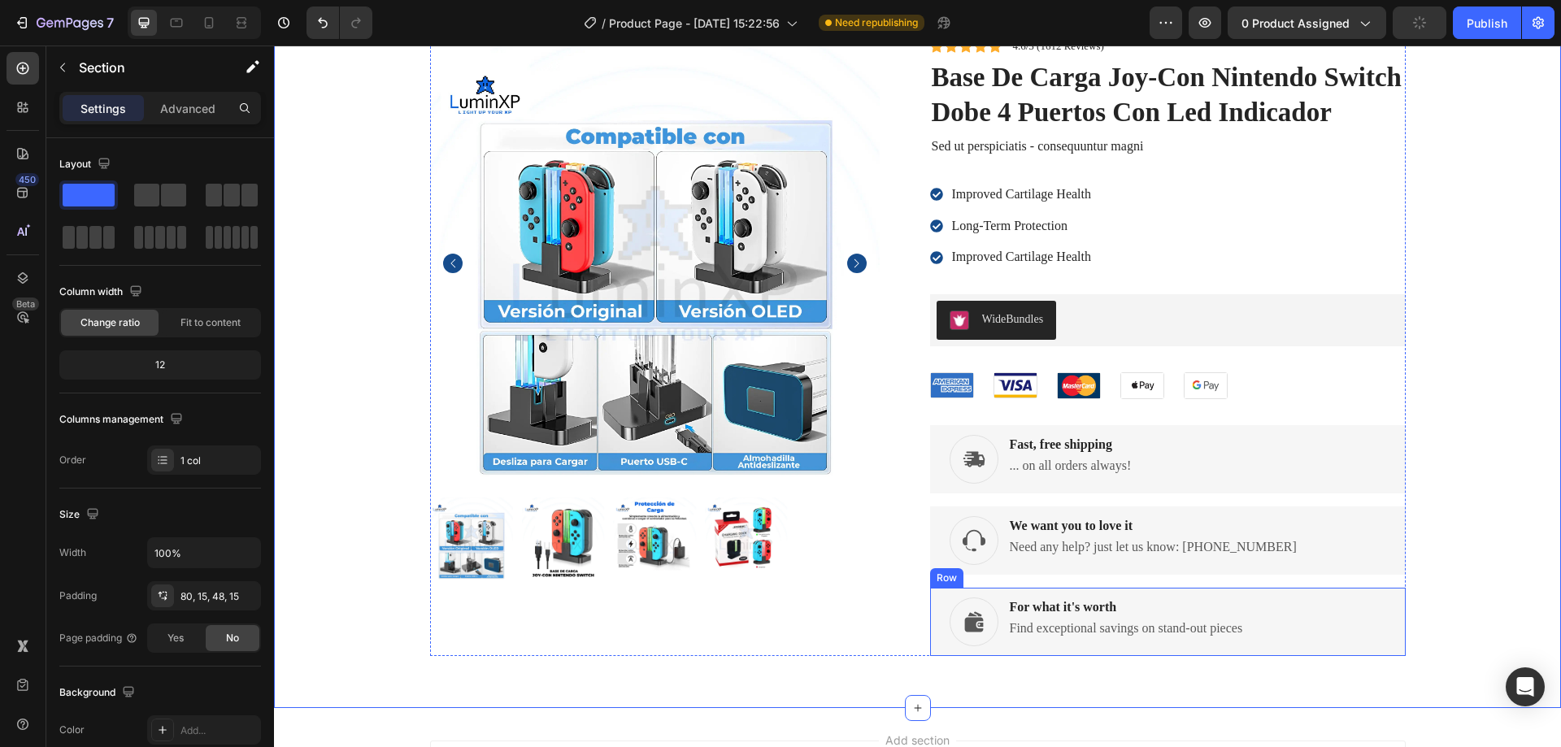
scroll to position [99, 0]
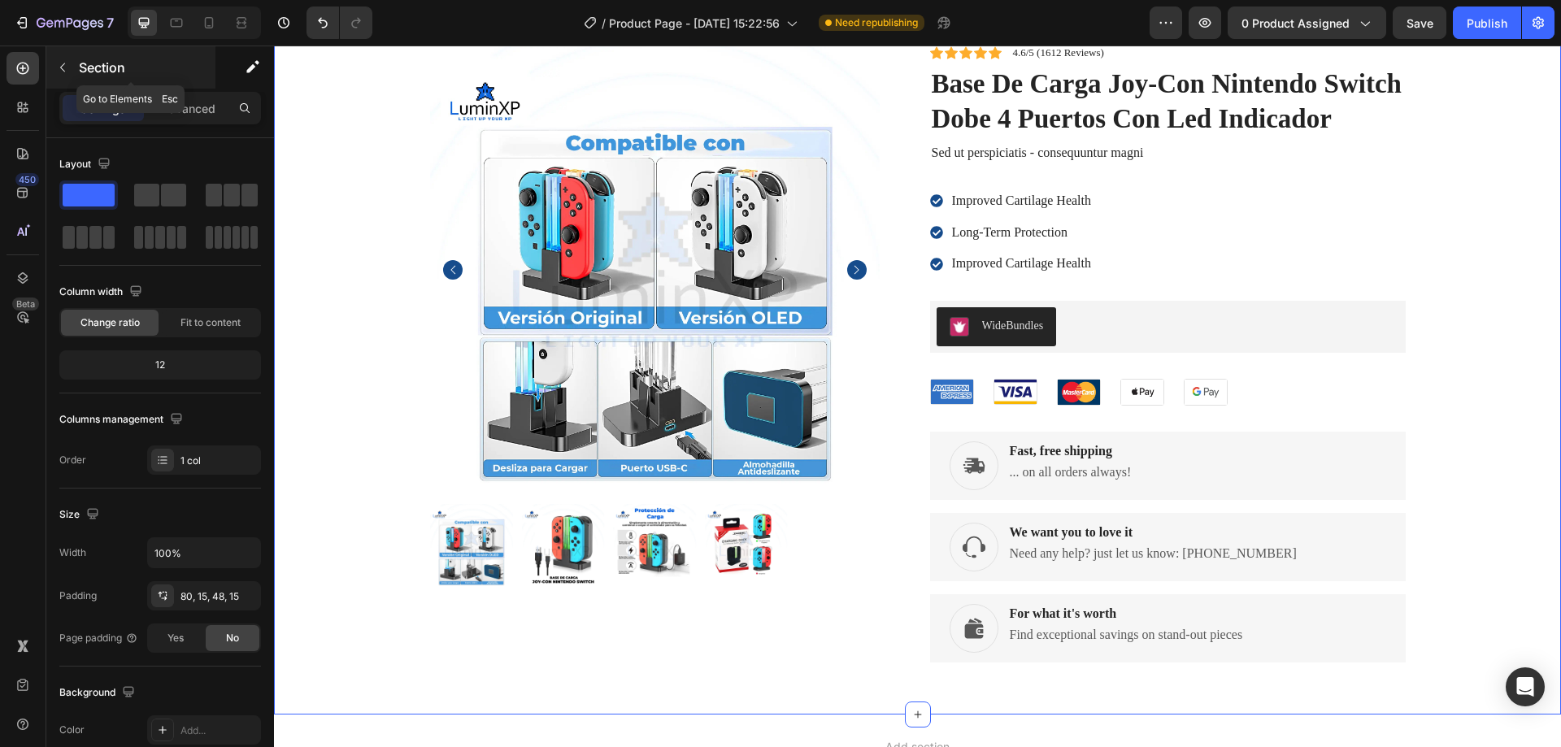
click at [60, 65] on icon "button" at bounding box center [62, 67] width 13 height 13
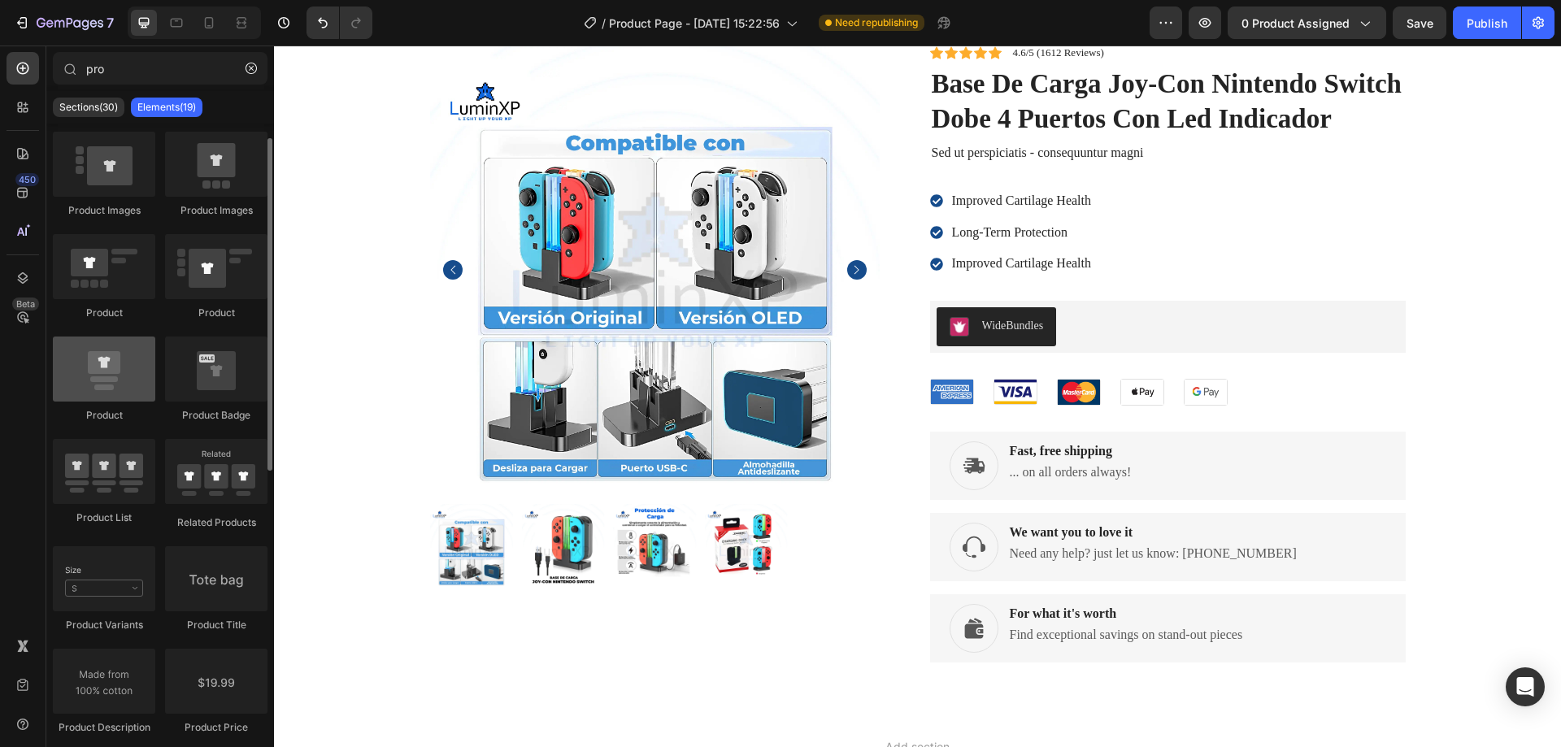
scroll to position [0, 0]
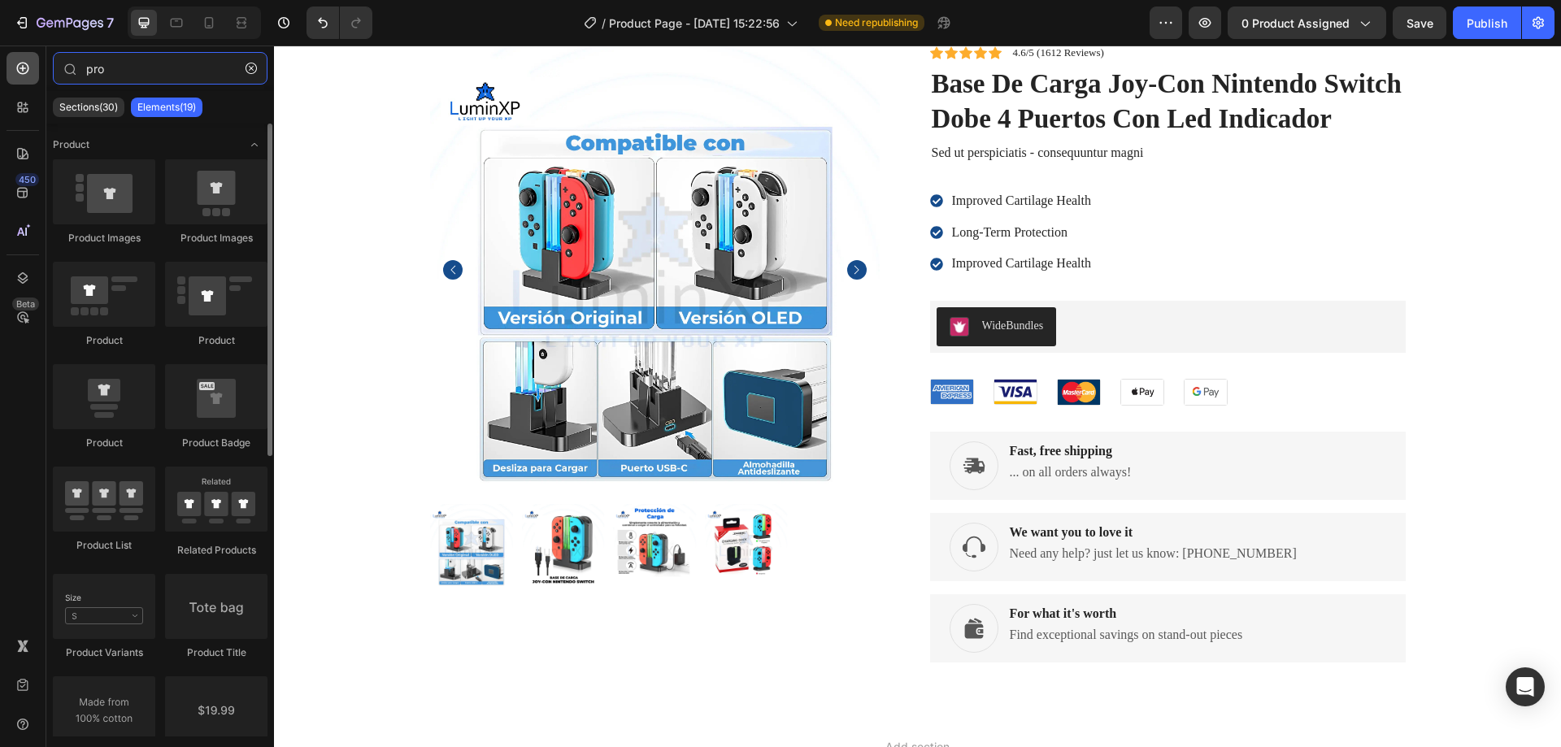
drag, startPoint x: 130, startPoint y: 72, endPoint x: 24, endPoint y: 68, distance: 106.6
click at [24, 68] on div "450 Beta pro Sections(30) Elements(19) Product Product Images Product Images Pr…" at bounding box center [137, 397] width 274 height 702
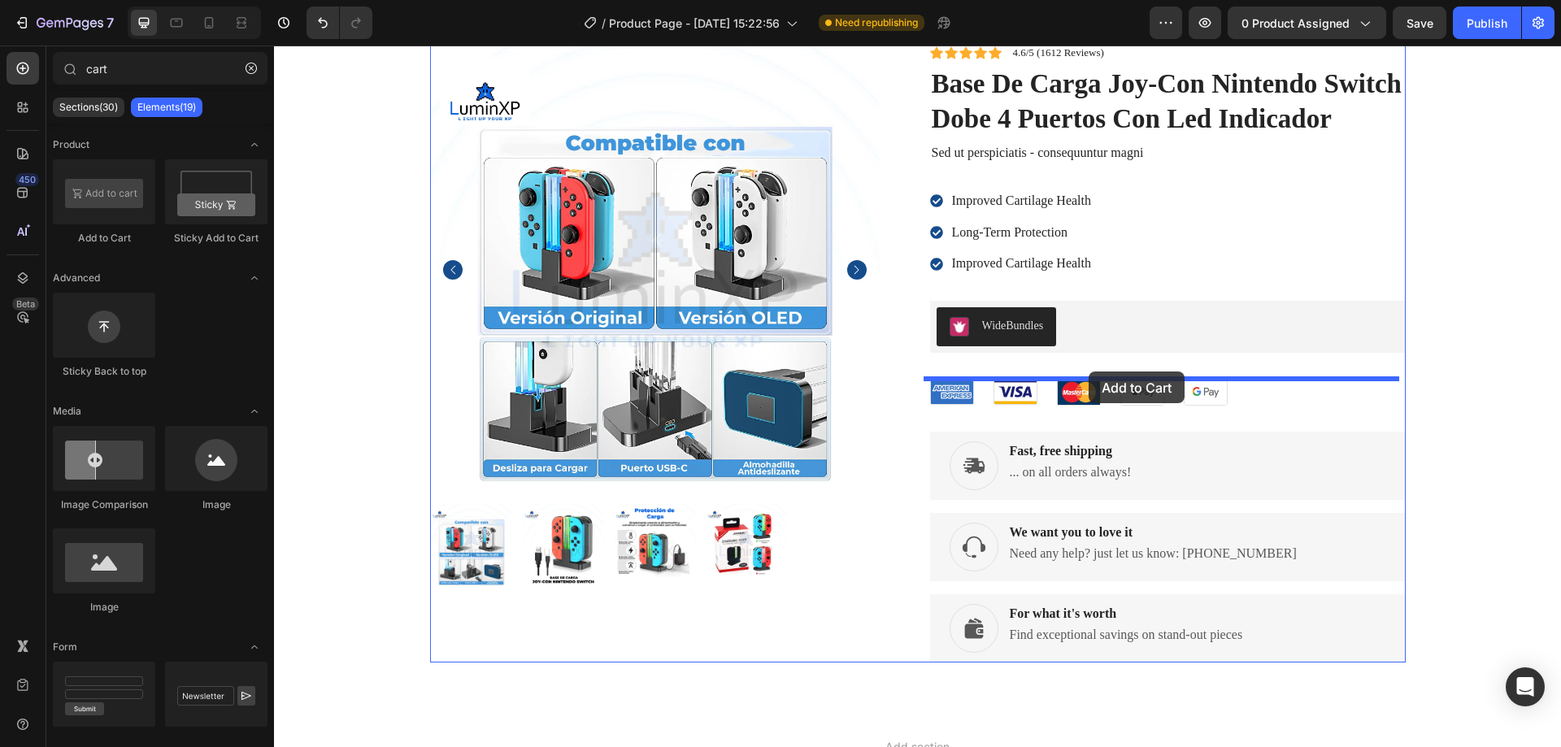
drag, startPoint x: 386, startPoint y: 254, endPoint x: 1089, endPoint y: 372, distance: 712.2
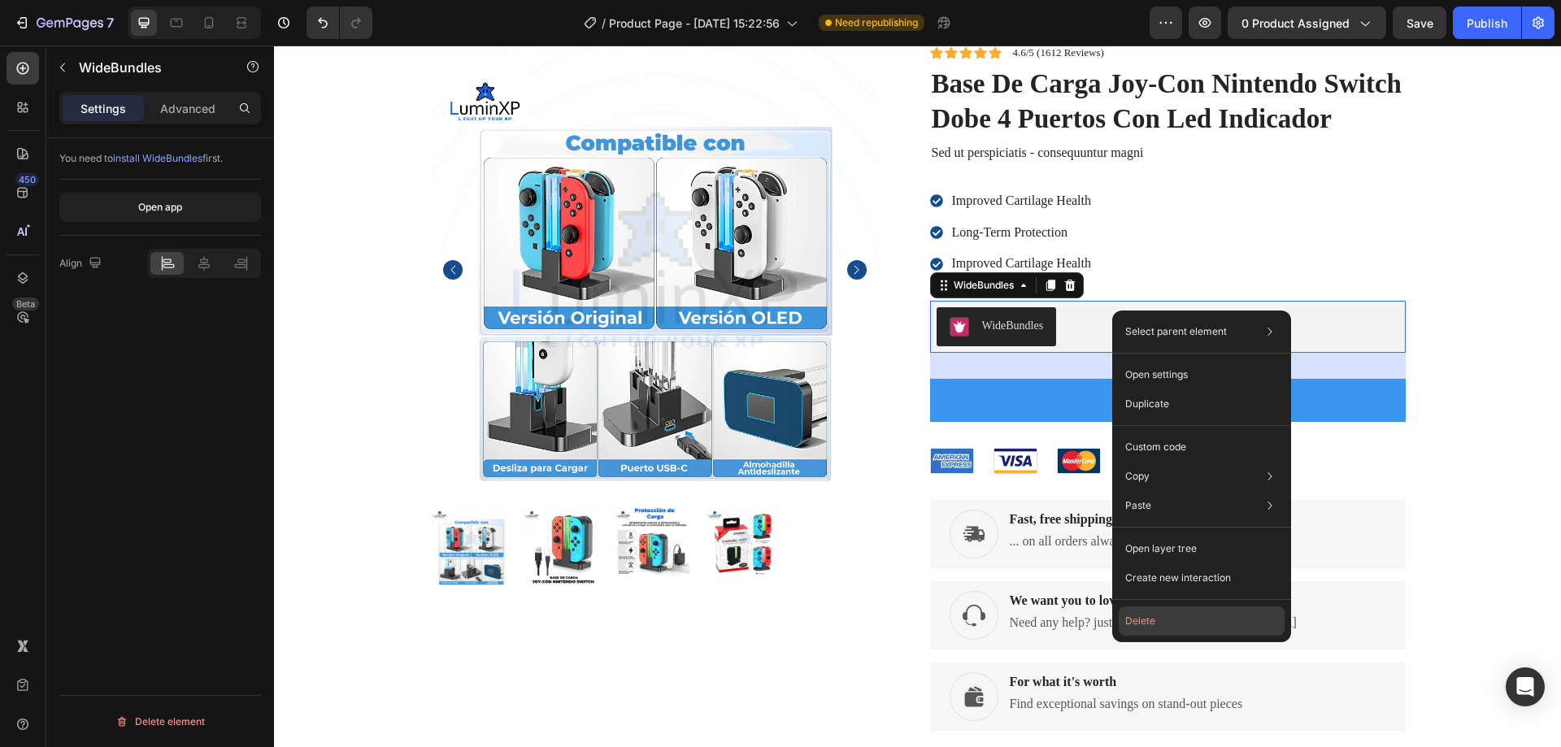
drag, startPoint x: 1142, startPoint y: 613, endPoint x: 868, endPoint y: 563, distance: 279.3
click at [1142, 613] on button "Delete" at bounding box center [1202, 621] width 166 height 29
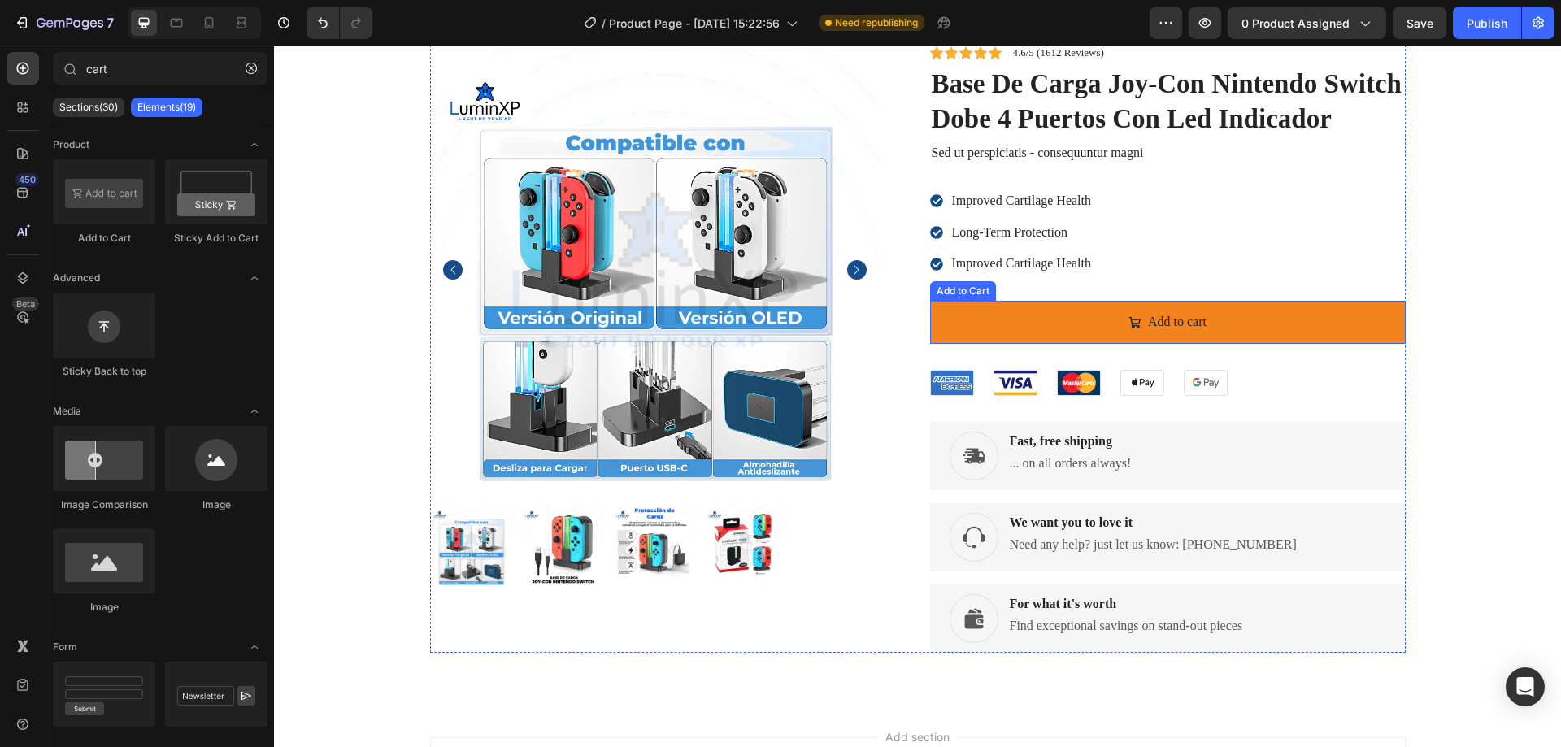
click at [1020, 333] on button "Add to cart" at bounding box center [1168, 322] width 476 height 43
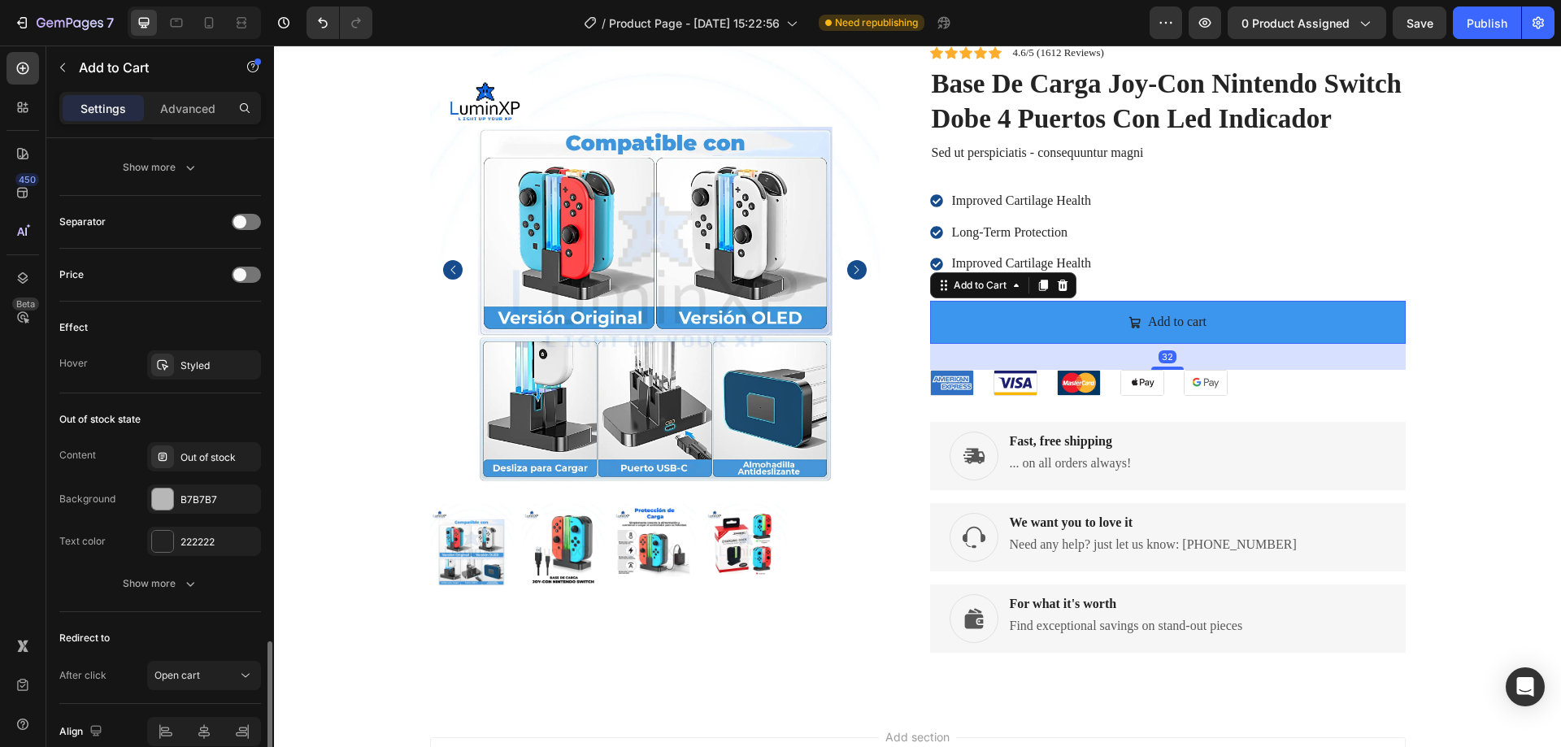
scroll to position [1216, 0]
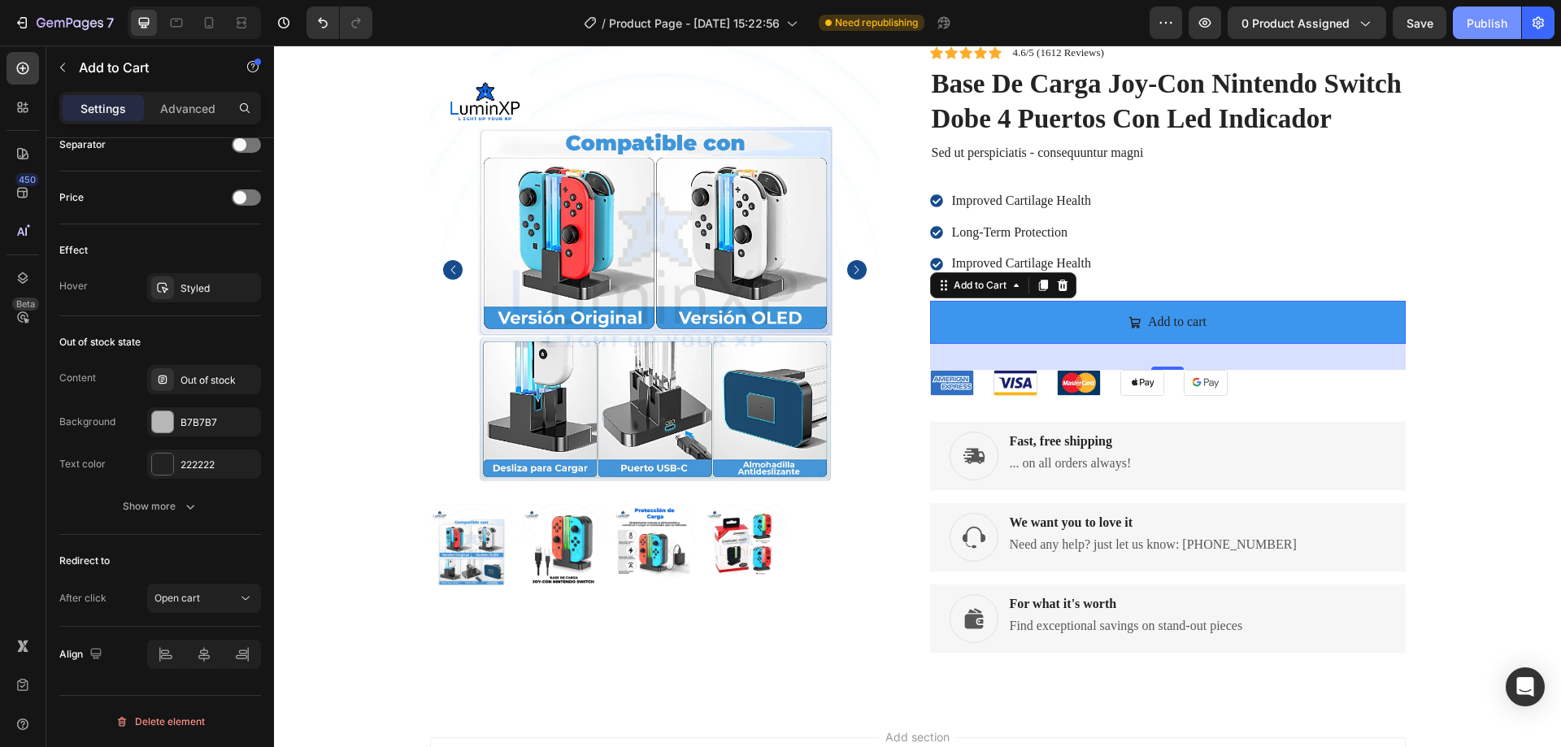
click at [1480, 21] on div "Publish" at bounding box center [1487, 23] width 41 height 17
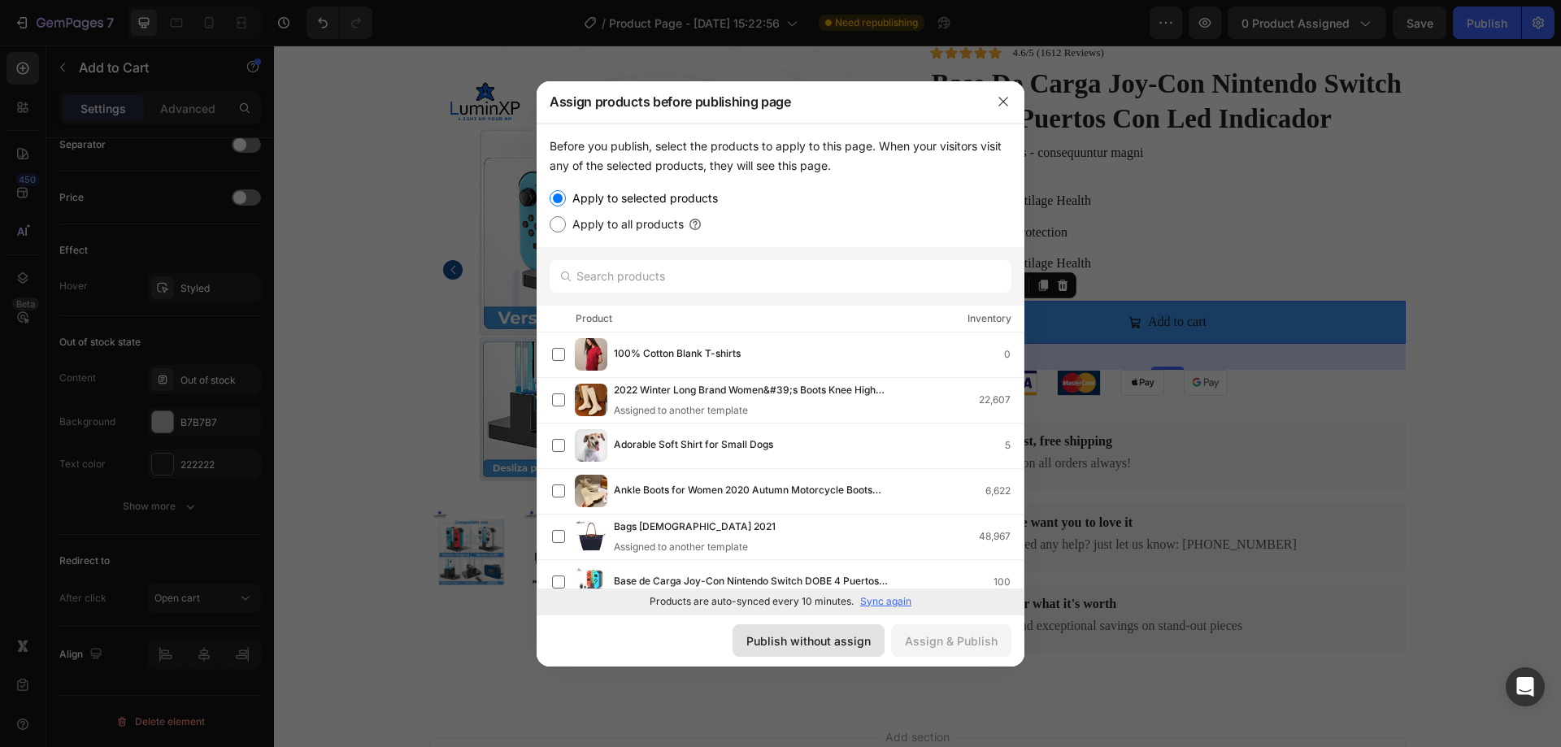
click at [837, 644] on div "Publish without assign" at bounding box center [808, 641] width 124 height 17
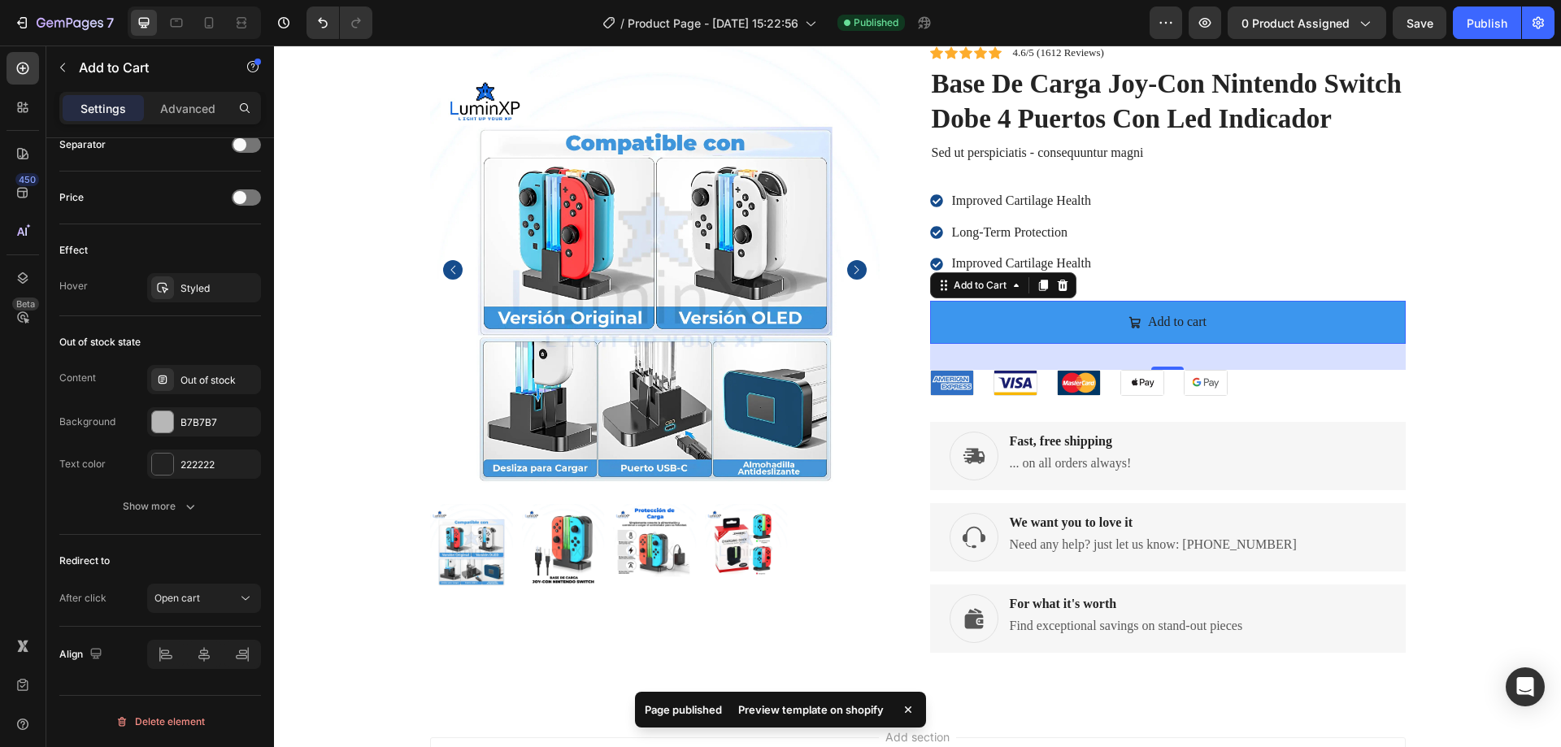
click at [773, 715] on div "Preview template on shopify" at bounding box center [811, 709] width 165 height 23
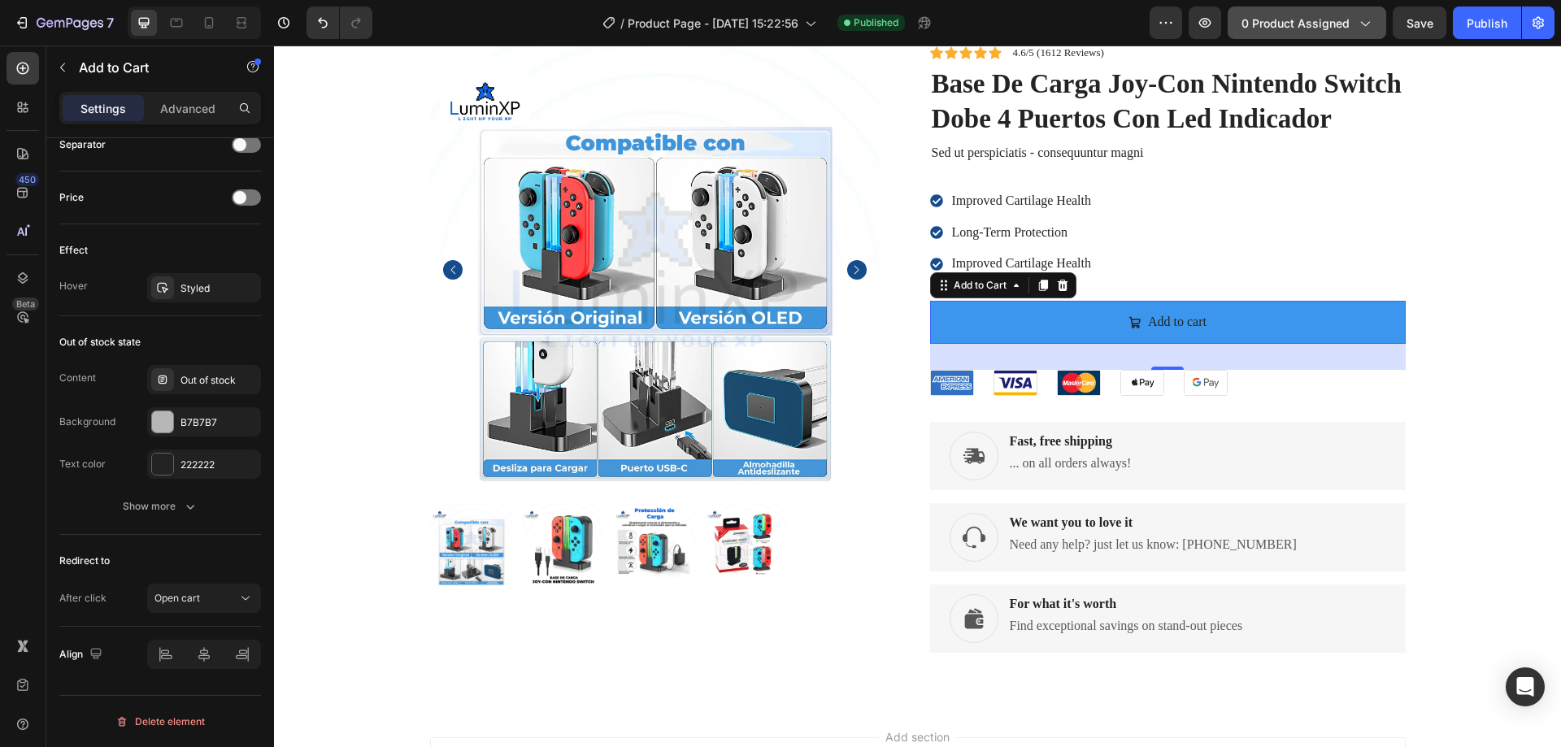
click at [1286, 20] on span "0 product assigned" at bounding box center [1296, 23] width 108 height 17
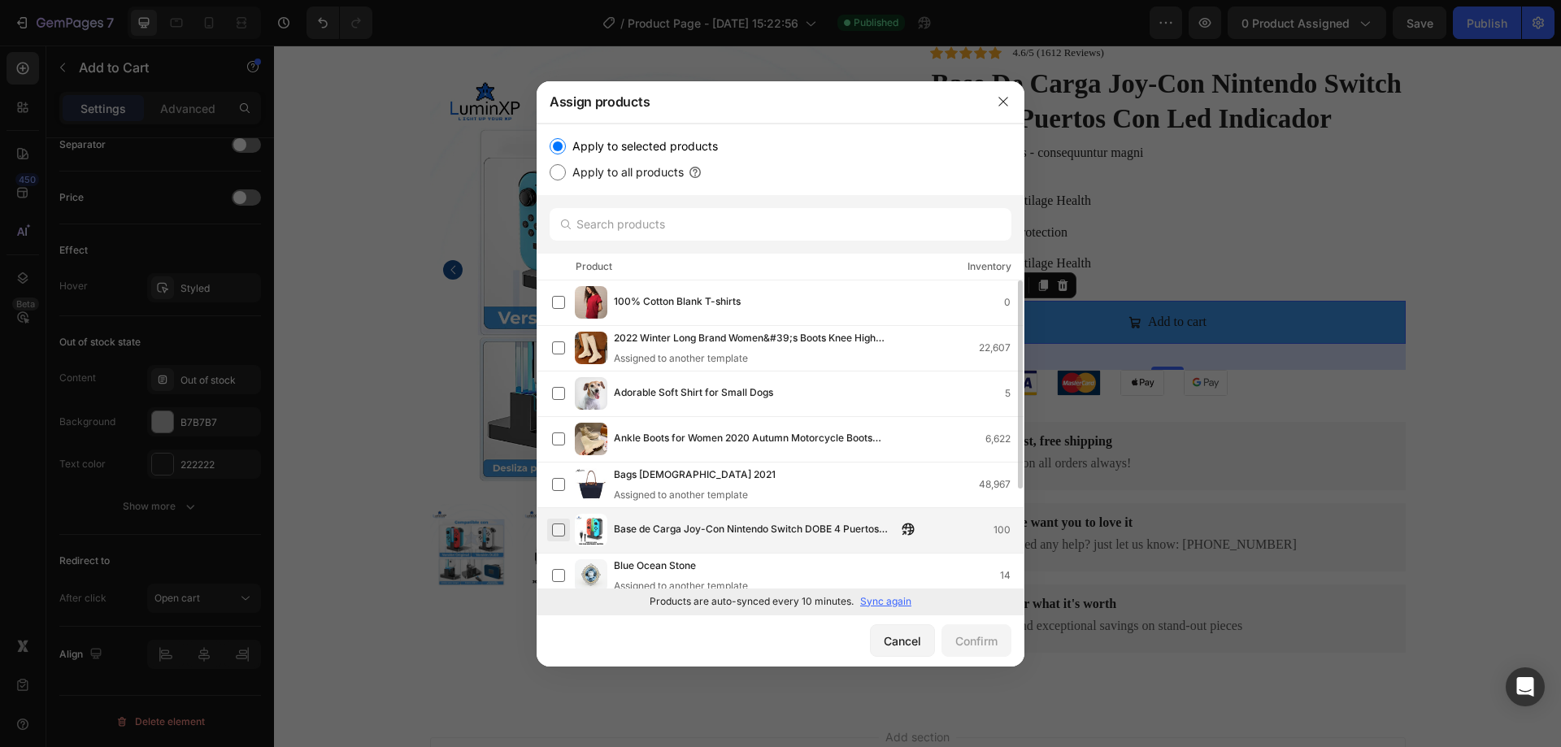
click at [563, 530] on label at bounding box center [558, 530] width 13 height 13
click at [975, 646] on div "Confirm" at bounding box center [976, 641] width 42 height 17
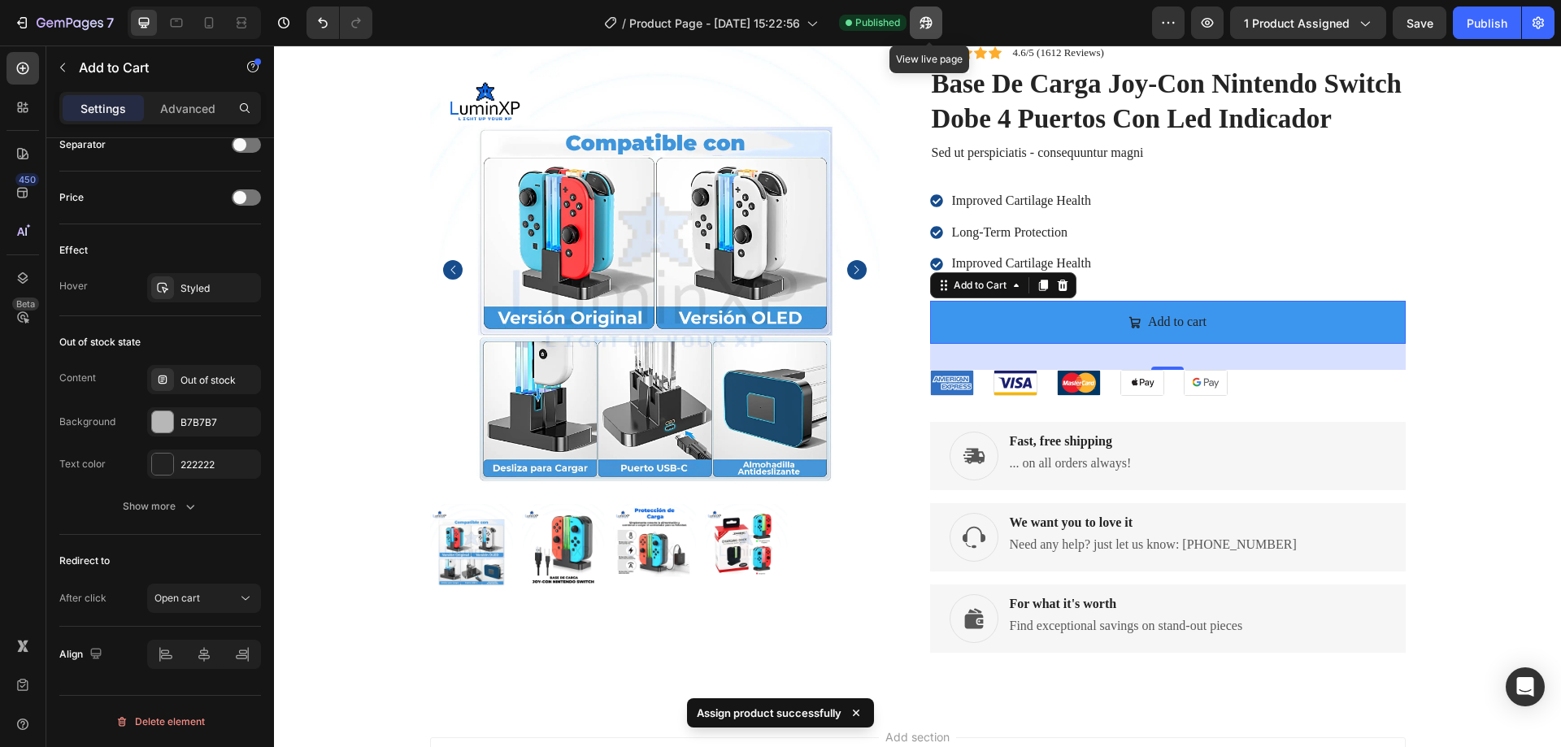
click at [924, 24] on icon "button" at bounding box center [922, 26] width 4 height 4
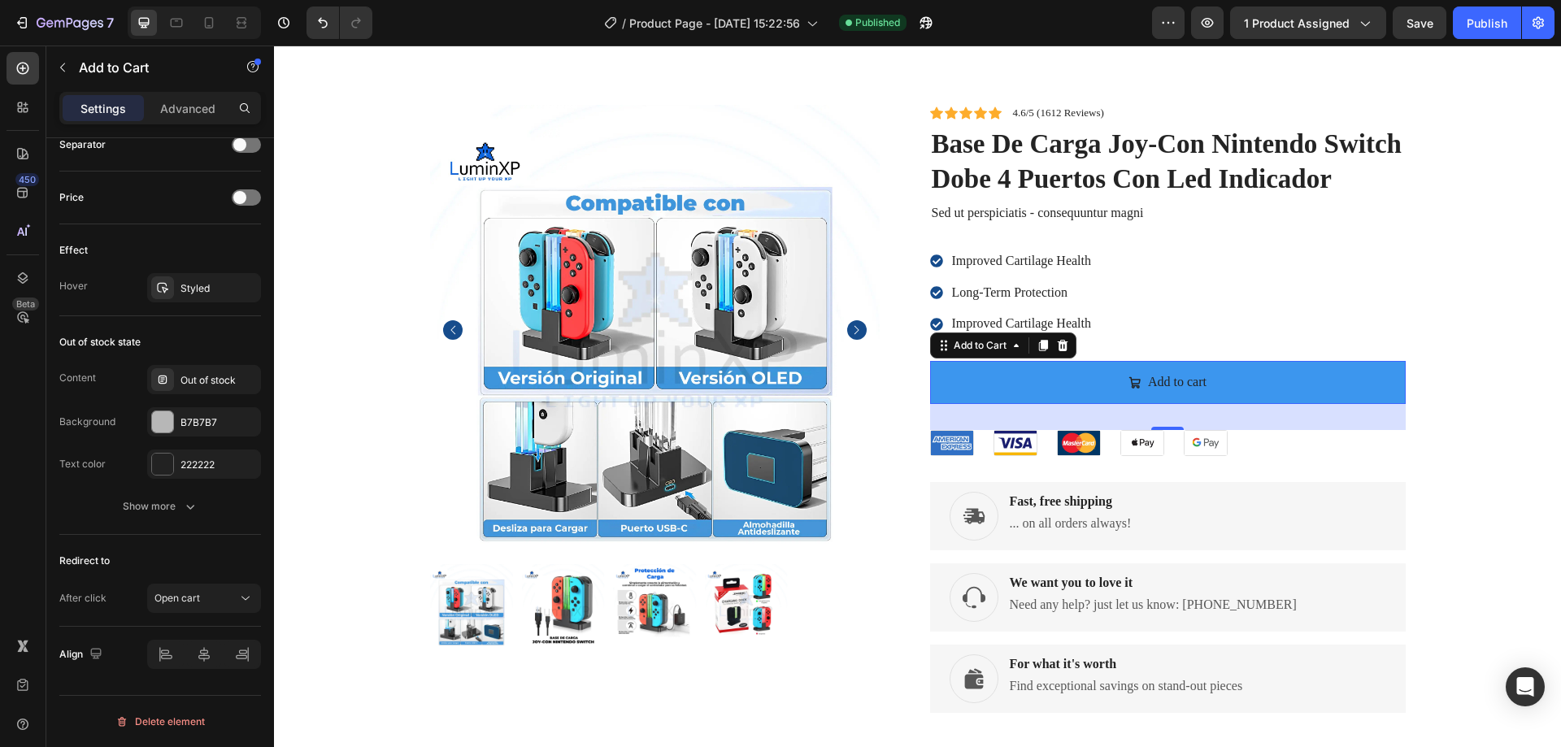
scroll to position [0, 0]
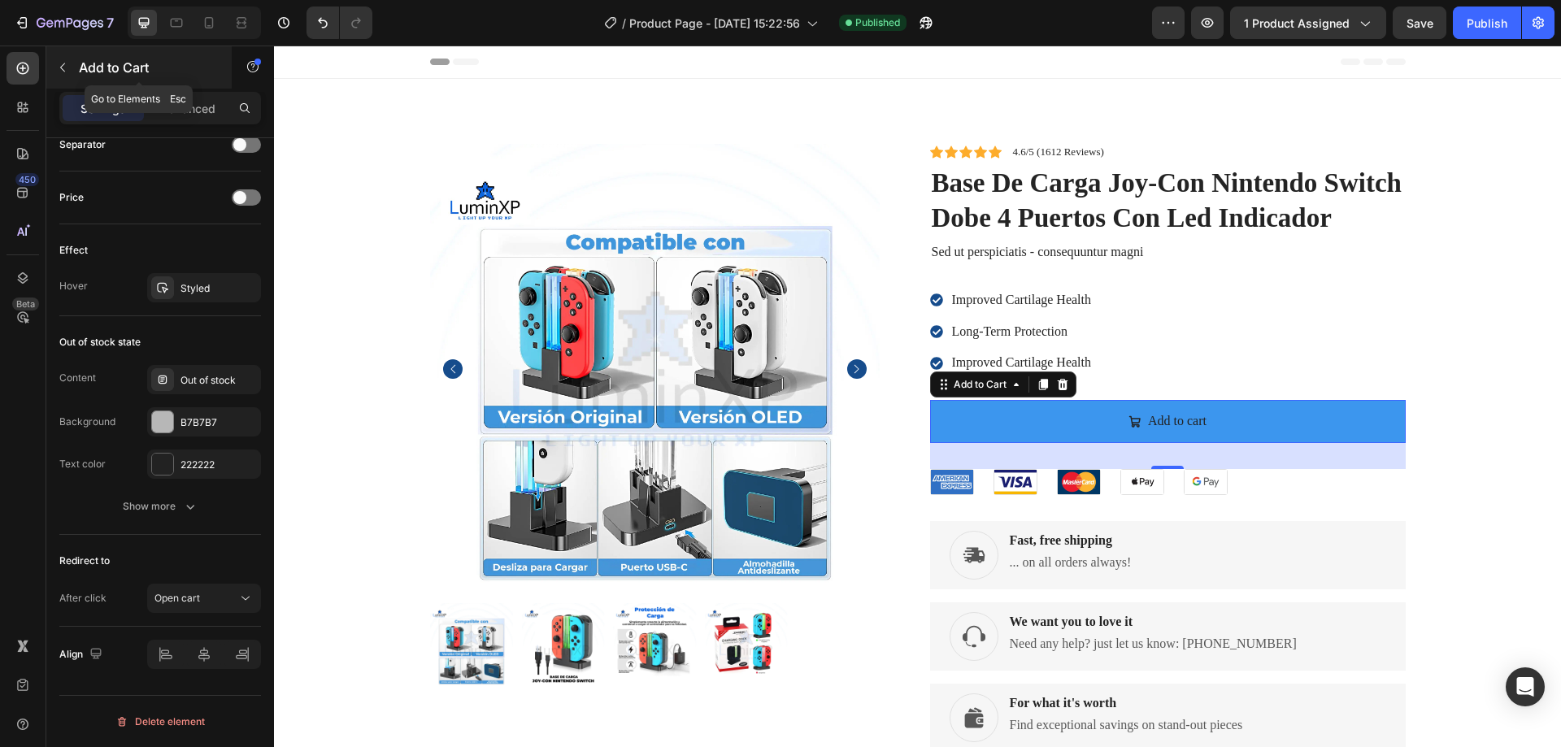
click at [59, 65] on icon "button" at bounding box center [62, 67] width 13 height 13
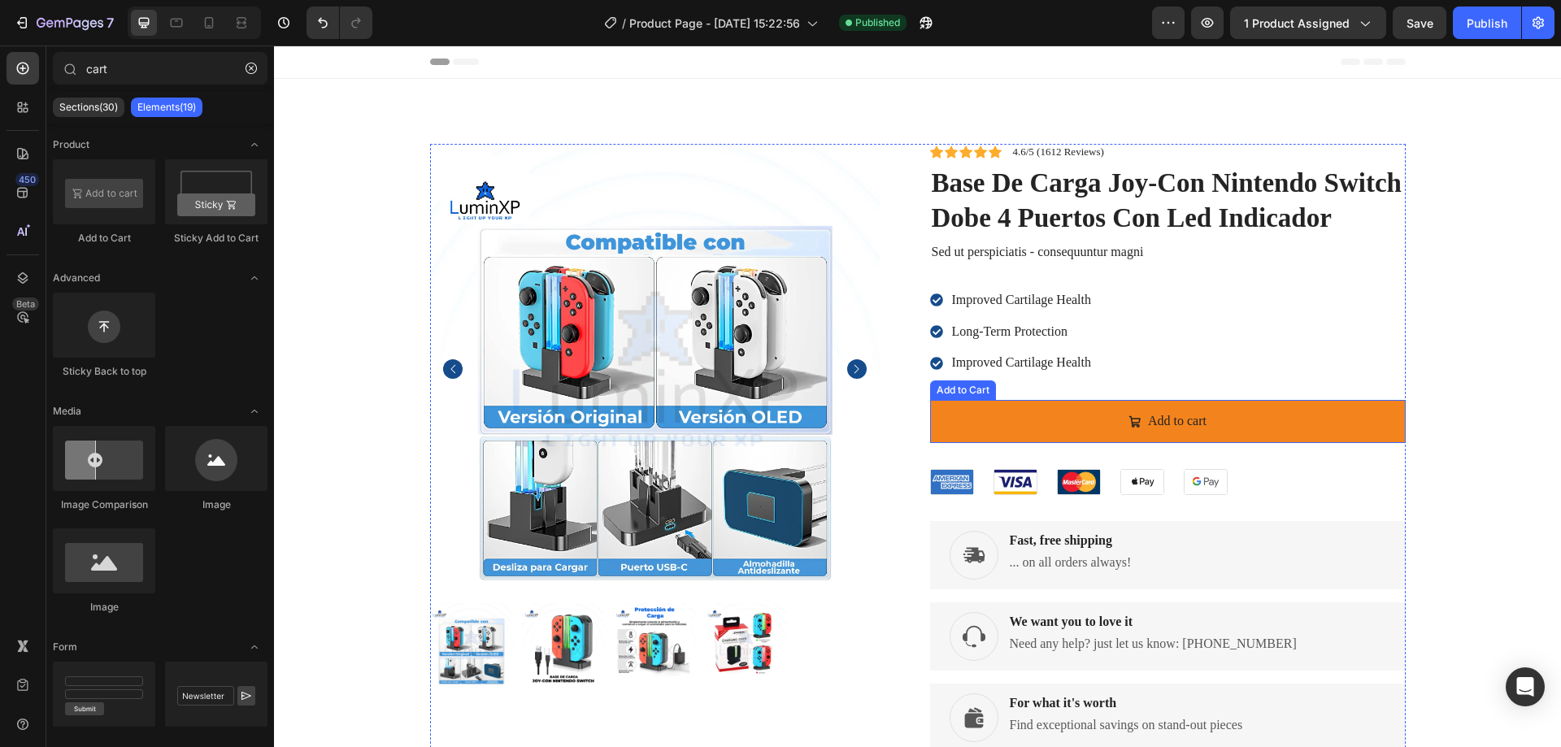
click at [1036, 400] on button "Add to cart" at bounding box center [1168, 421] width 476 height 43
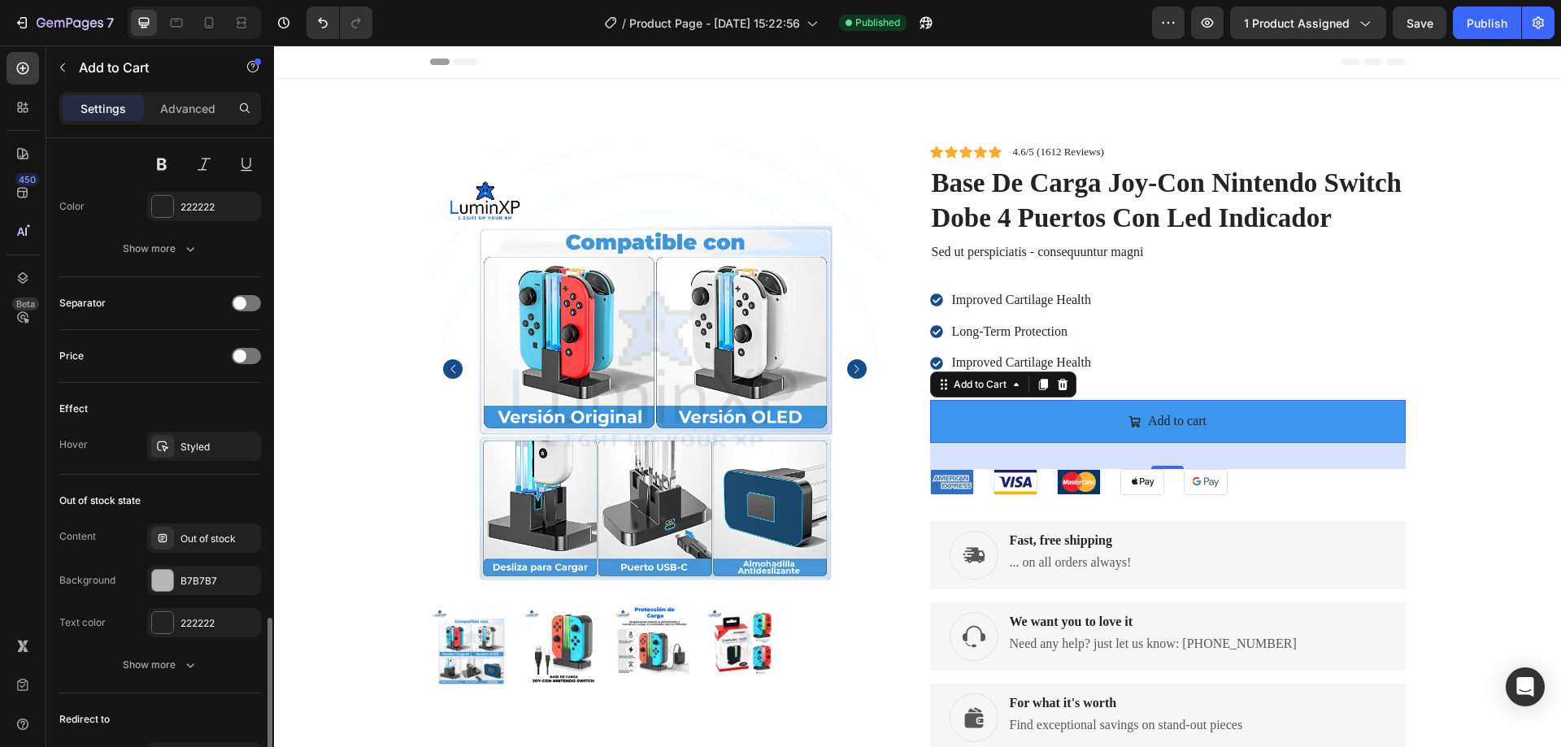
scroll to position [1216, 0]
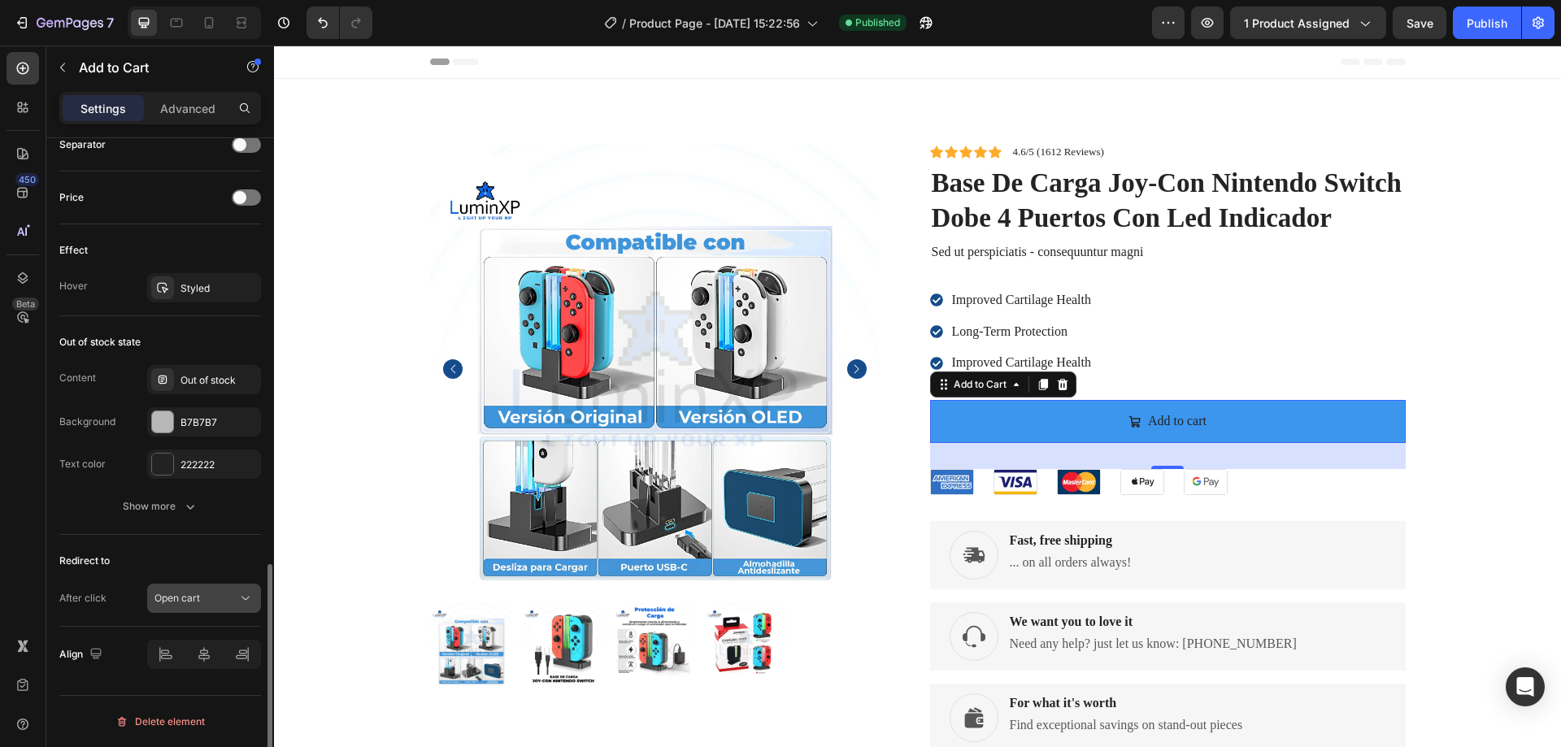
click at [202, 595] on div "Open cart" at bounding box center [195, 598] width 83 height 15
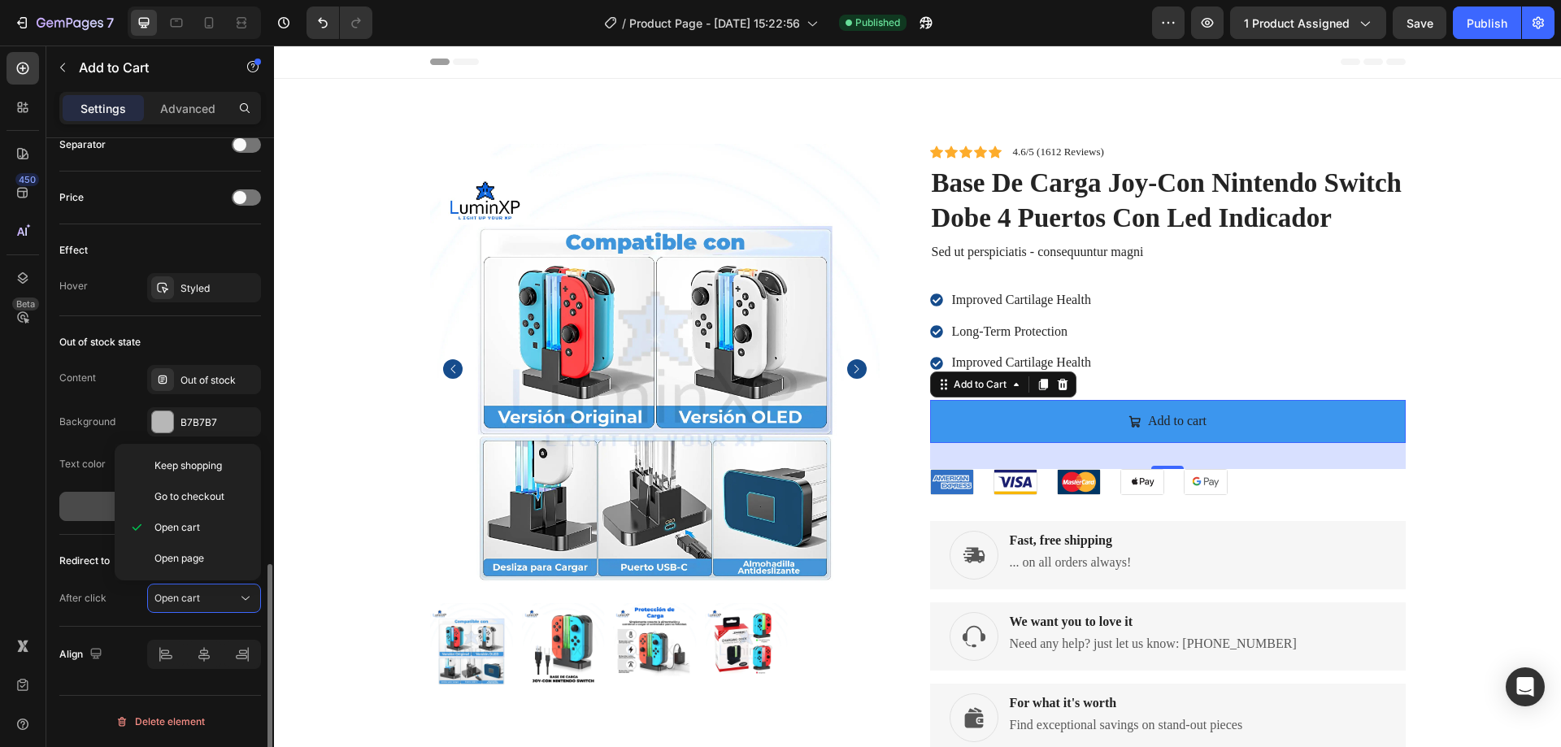
click at [78, 518] on button "Show more" at bounding box center [160, 506] width 202 height 29
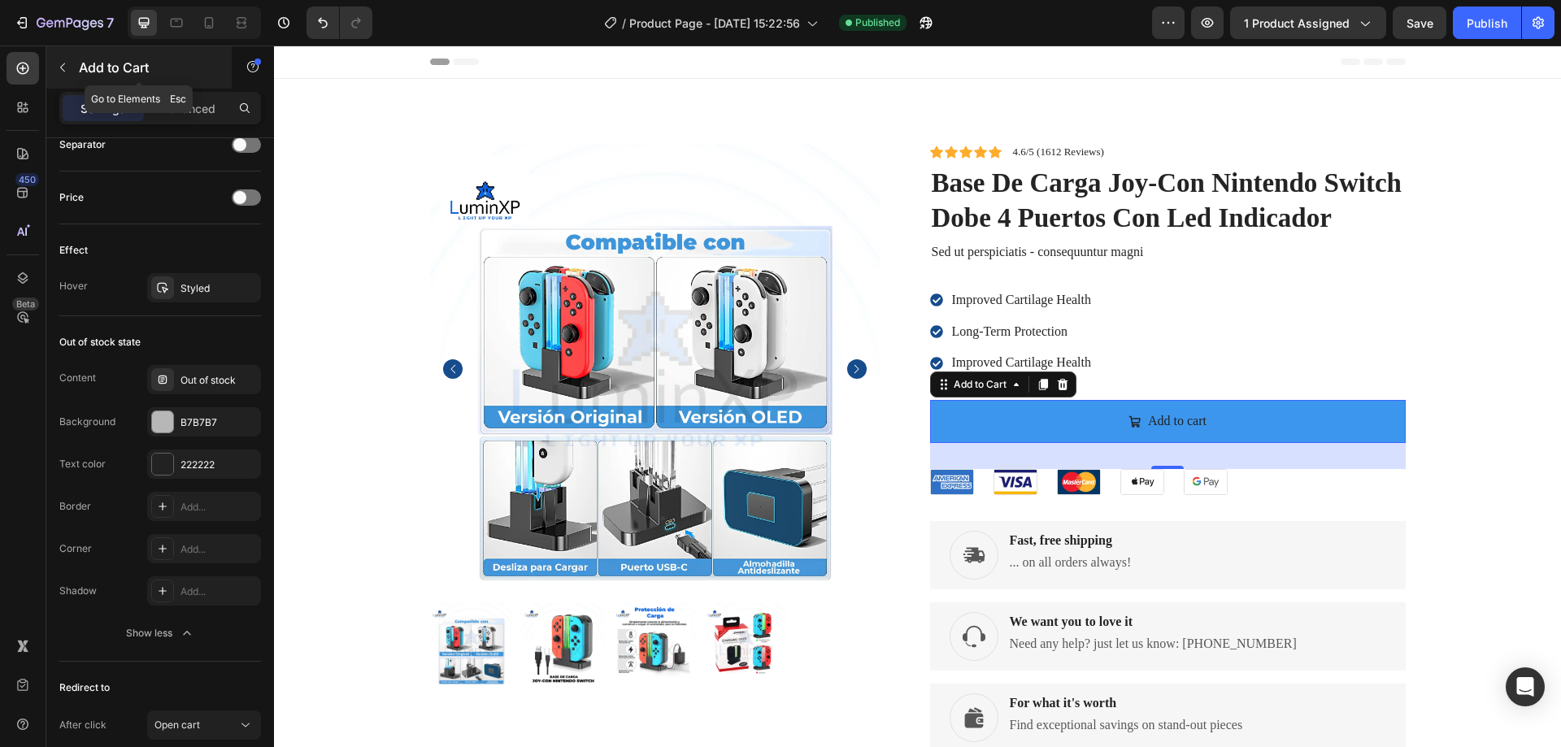
click at [56, 70] on icon "button" at bounding box center [62, 67] width 13 height 13
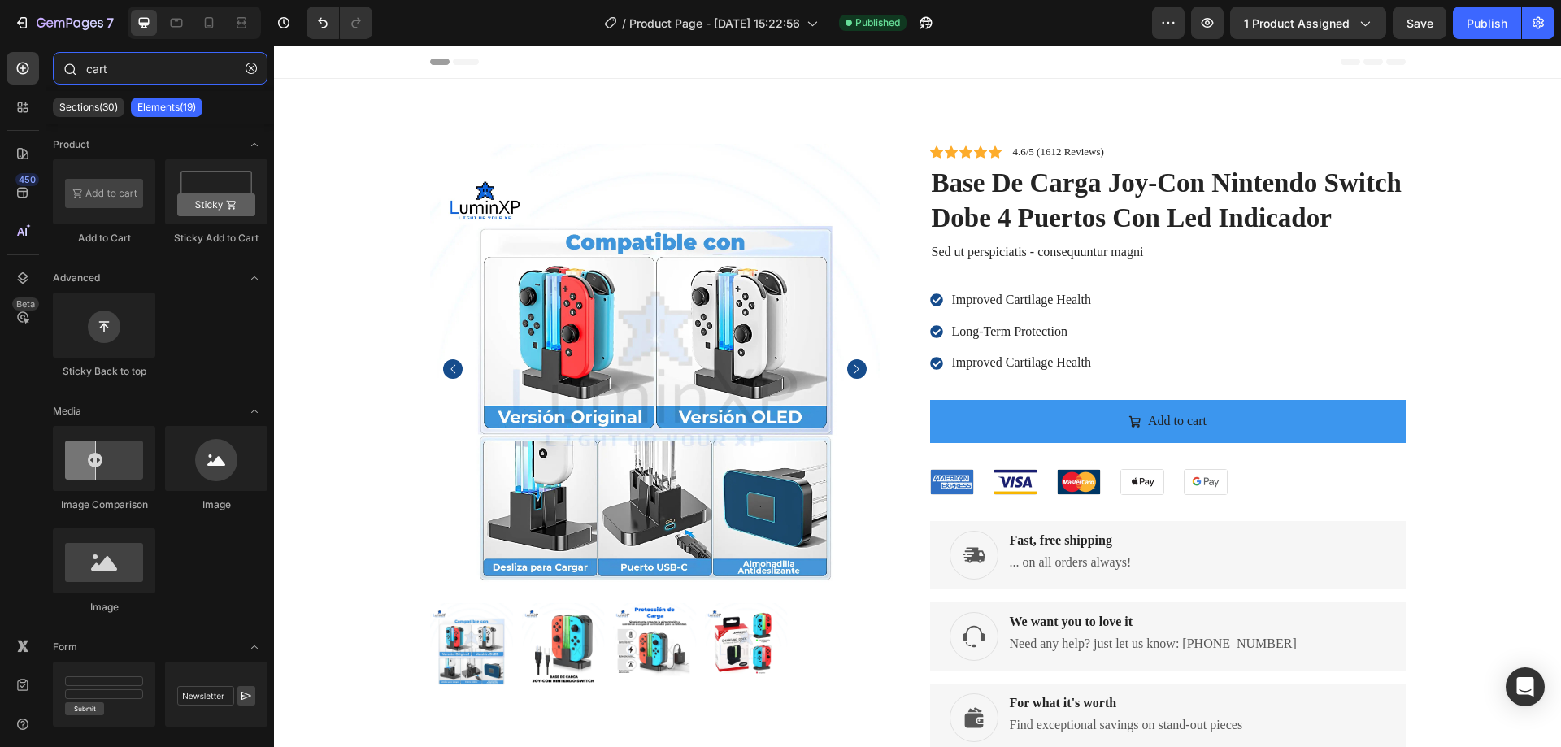
drag, startPoint x: 110, startPoint y: 74, endPoint x: 67, endPoint y: 63, distance: 43.6
click at [67, 63] on div "cart" at bounding box center [160, 71] width 228 height 39
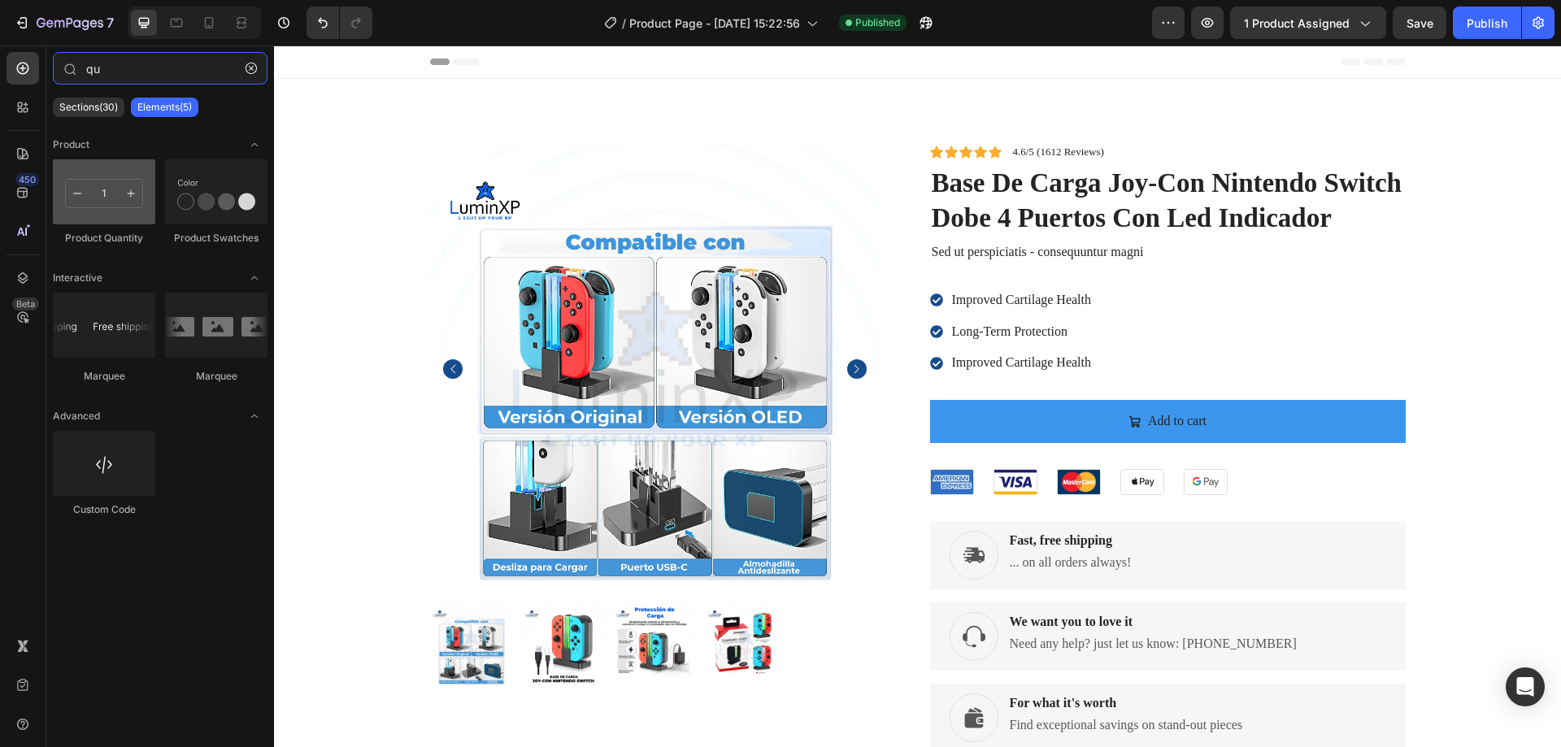
type input "qu"
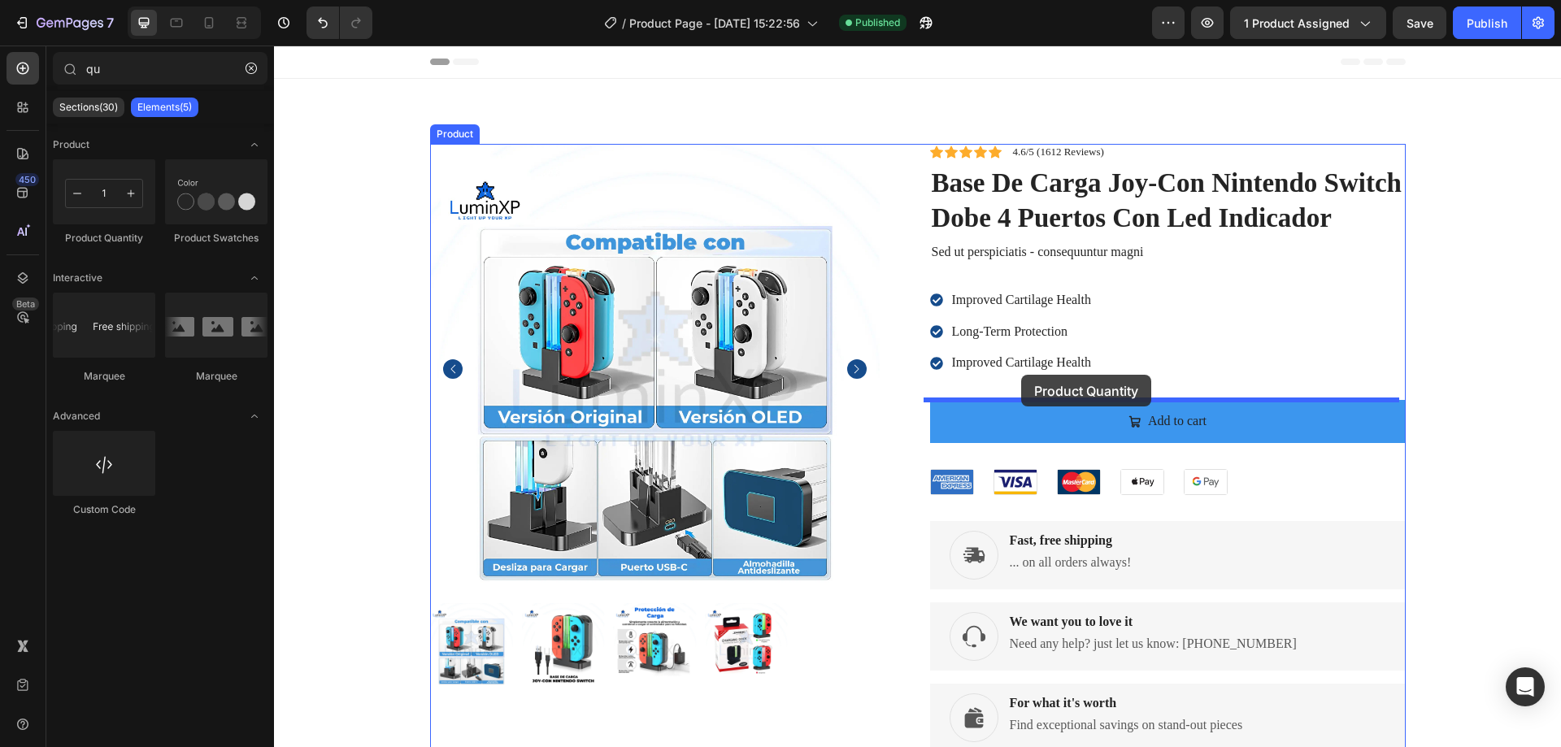
drag, startPoint x: 387, startPoint y: 247, endPoint x: 1021, endPoint y: 375, distance: 646.9
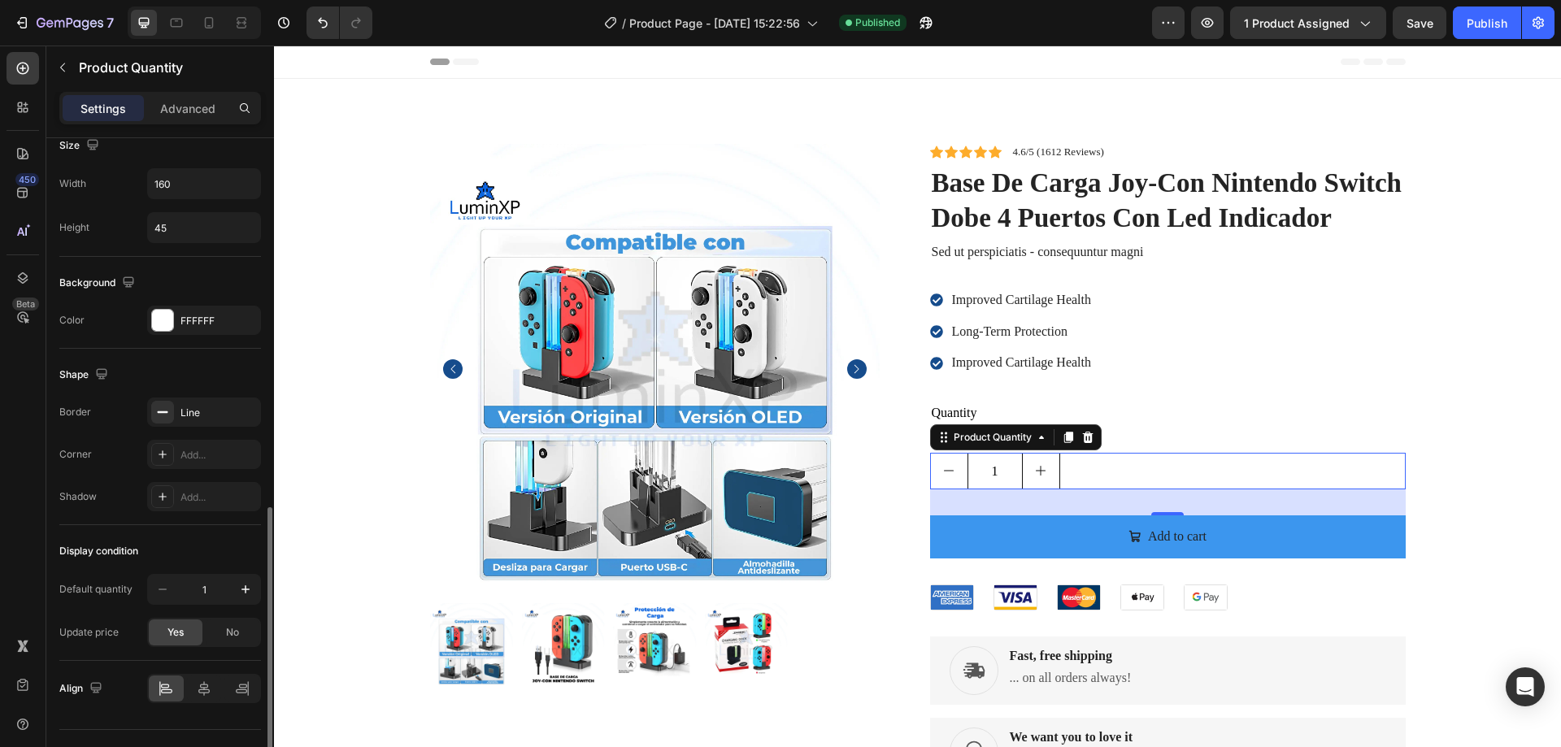
scroll to position [685, 0]
